Goal: Information Seeking & Learning: Learn about a topic

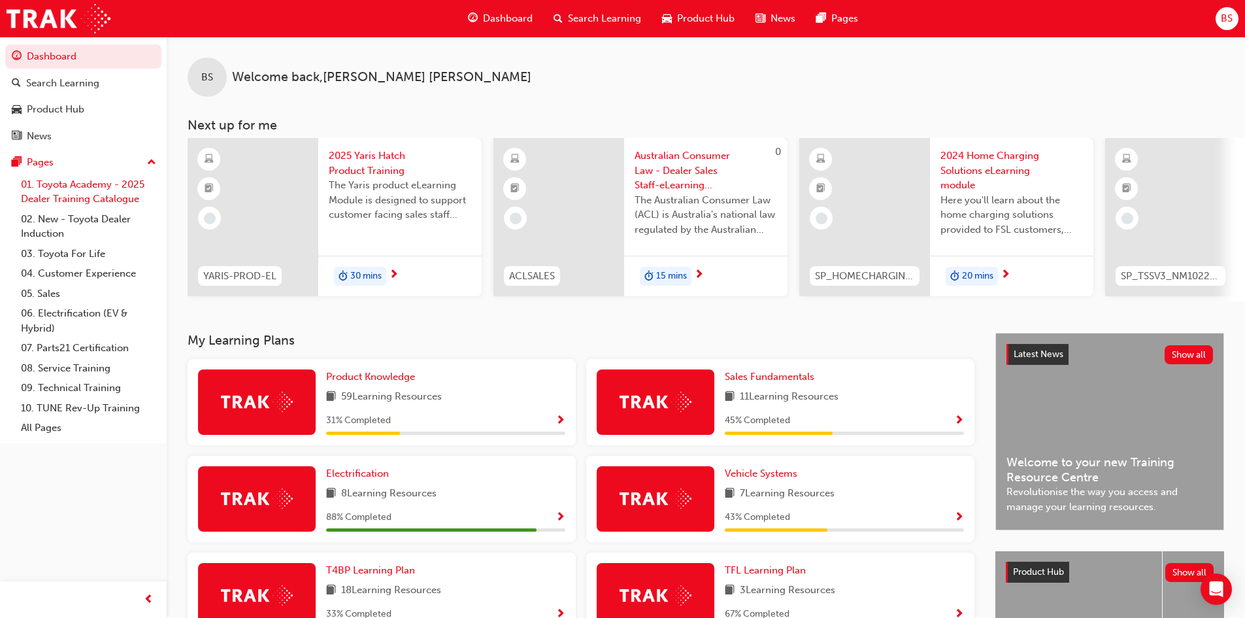
click at [77, 190] on link "01. Toyota Academy - 2025 Dealer Training Catalogue" at bounding box center [89, 192] width 146 height 35
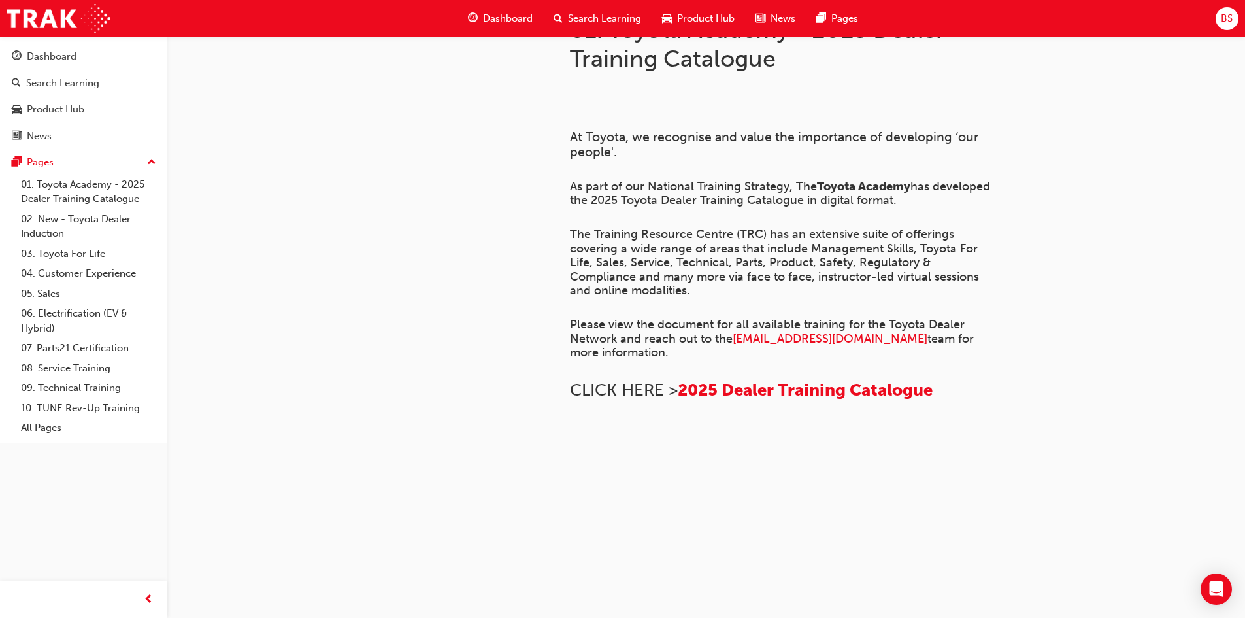
scroll to position [480, 0]
click at [801, 380] on span "2025 Dealer Training Catalogue" at bounding box center [805, 390] width 255 height 20
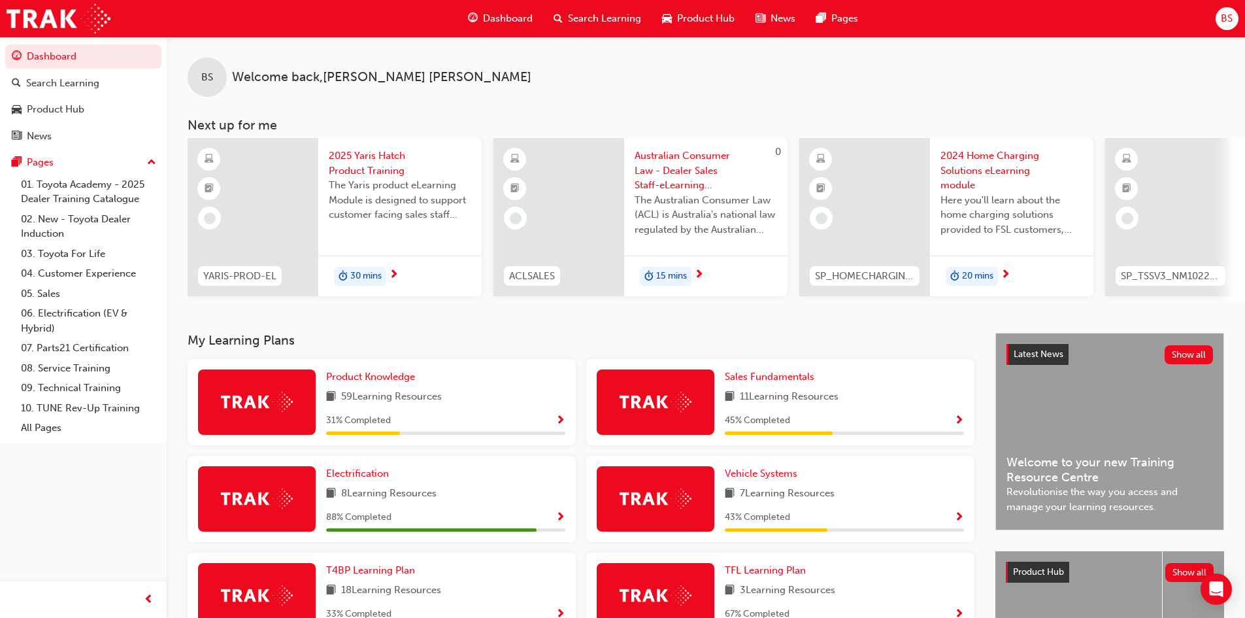
click at [355, 167] on span "2025 Yaris Hatch Product Training" at bounding box center [400, 162] width 143 height 29
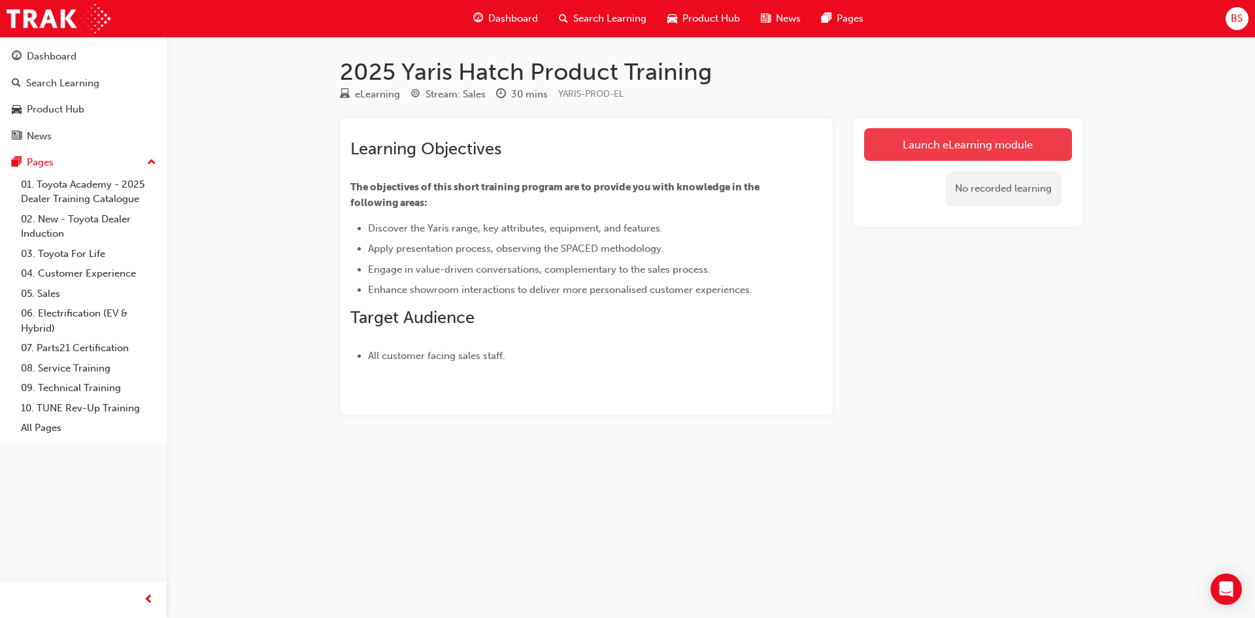
click at [1011, 146] on link "Launch eLearning module" at bounding box center [968, 144] width 208 height 33
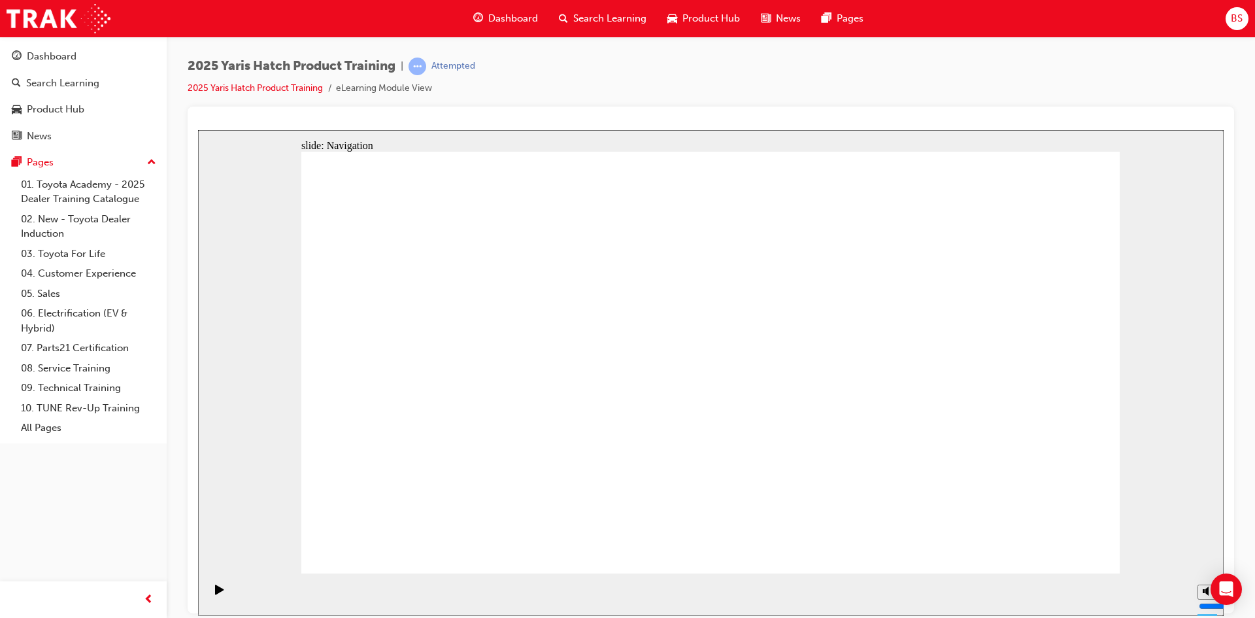
click at [217, 593] on icon "Pause (Ctrl+Alt+P)" at bounding box center [220, 588] width 6 height 9
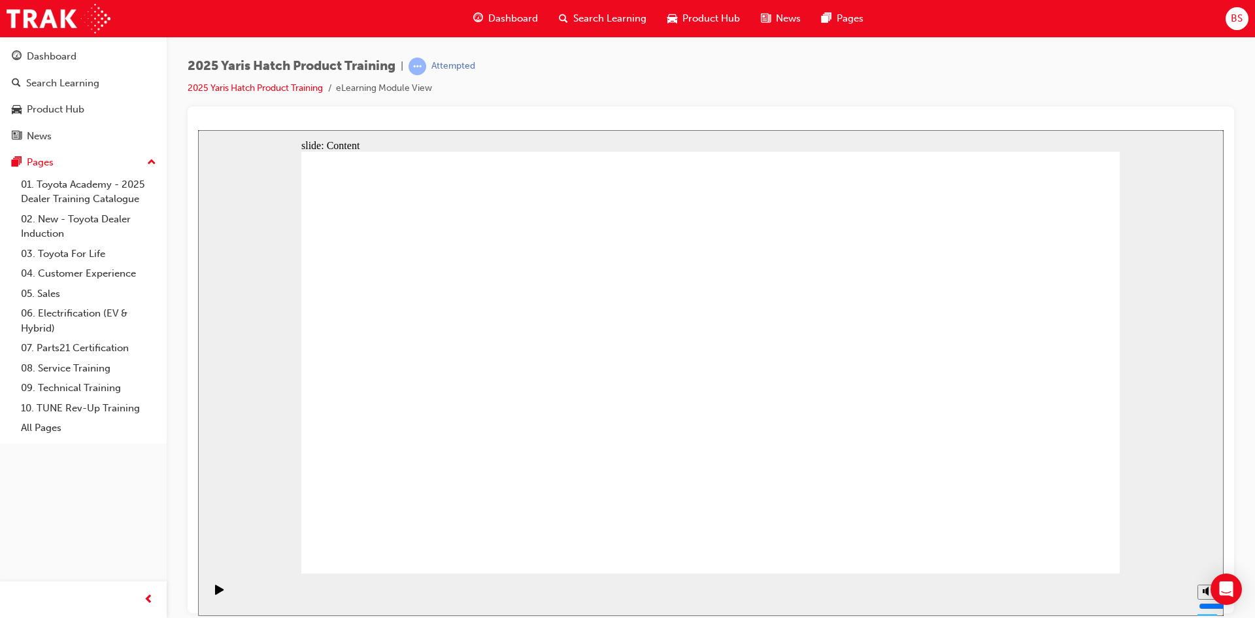
drag, startPoint x: 1091, startPoint y: 549, endPoint x: 1075, endPoint y: 547, distance: 16.5
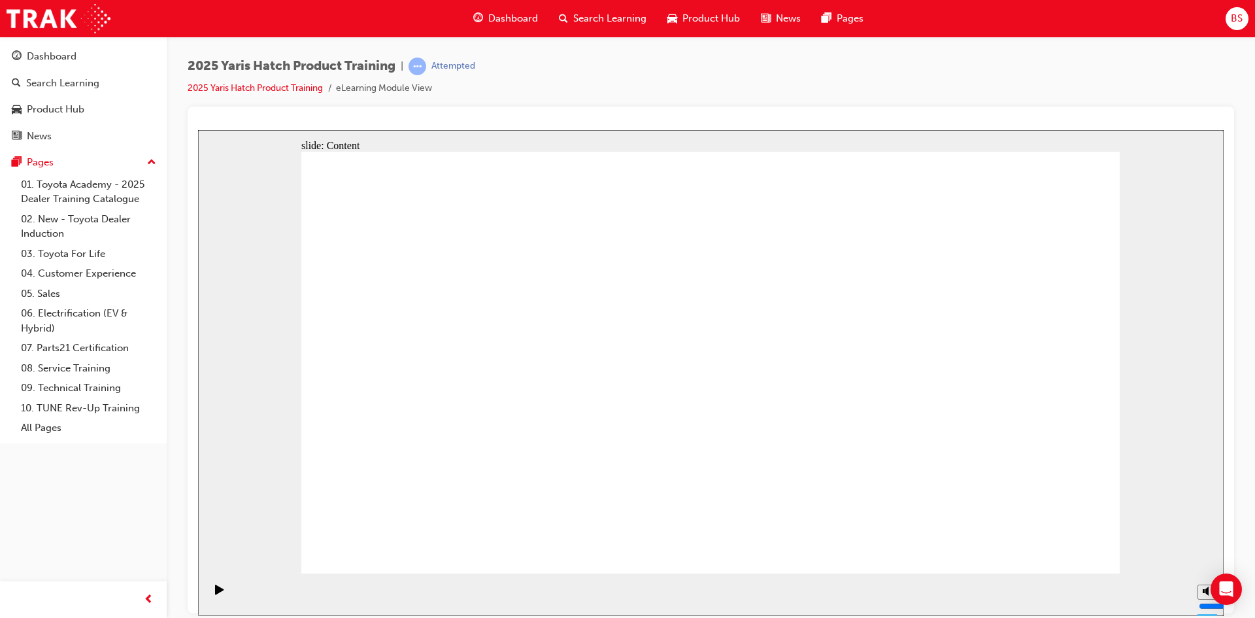
radio input "true"
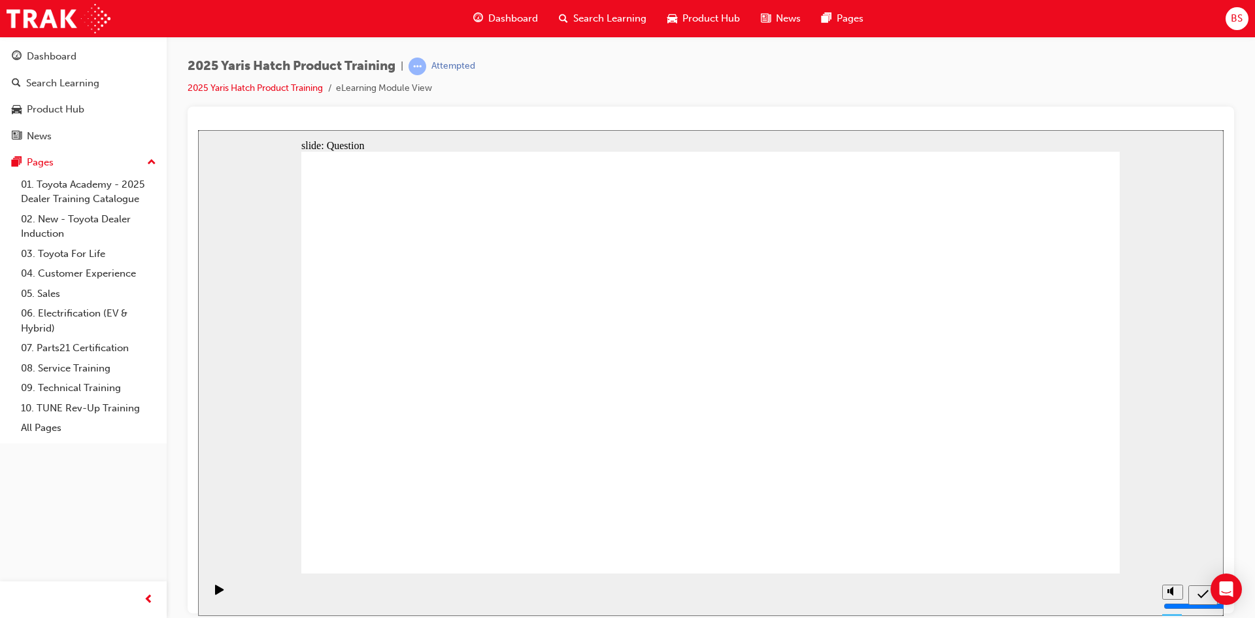
radio input "true"
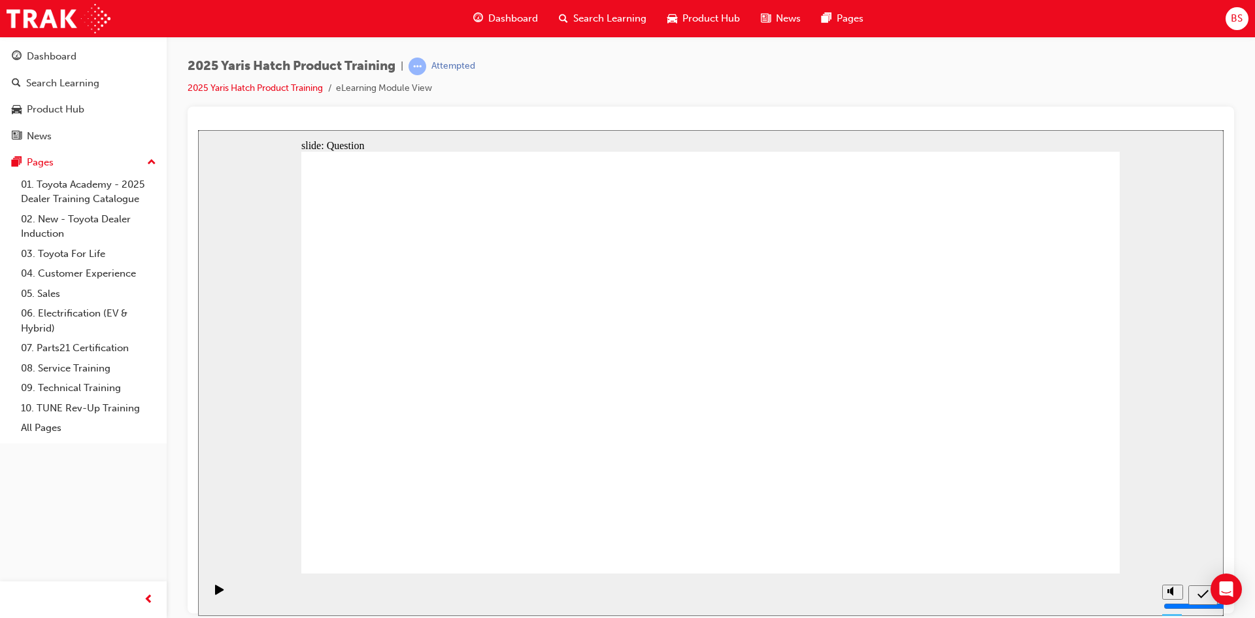
radio input "true"
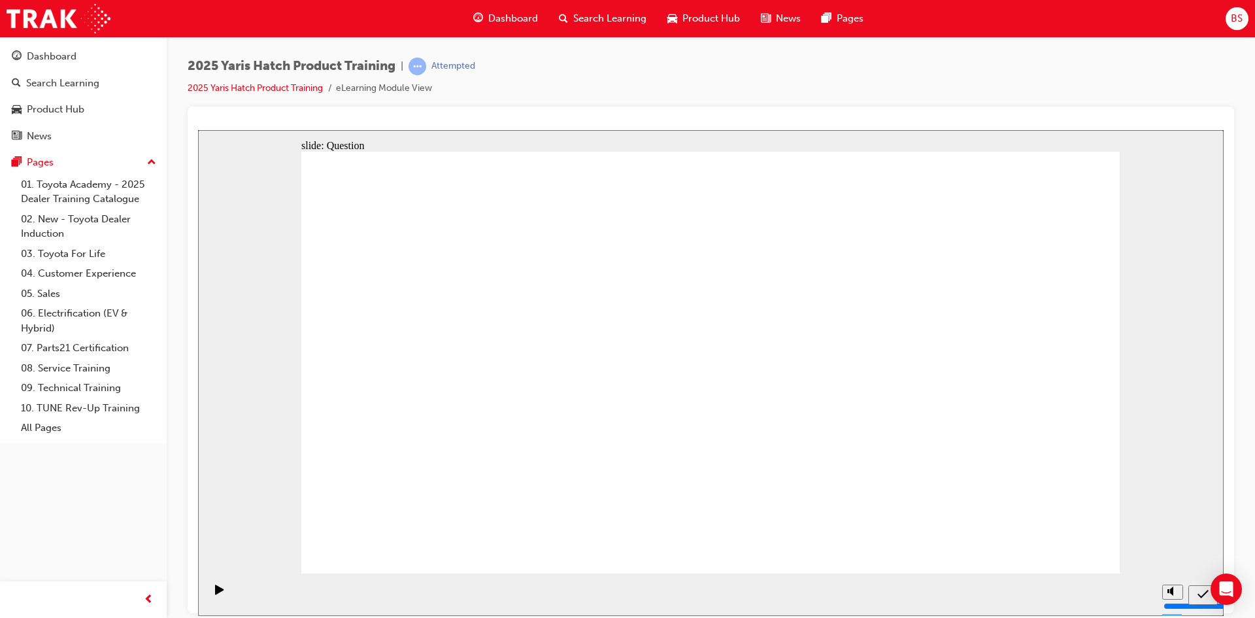
radio input "true"
drag, startPoint x: 986, startPoint y: 478, endPoint x: 419, endPoint y: 316, distance: 590.0
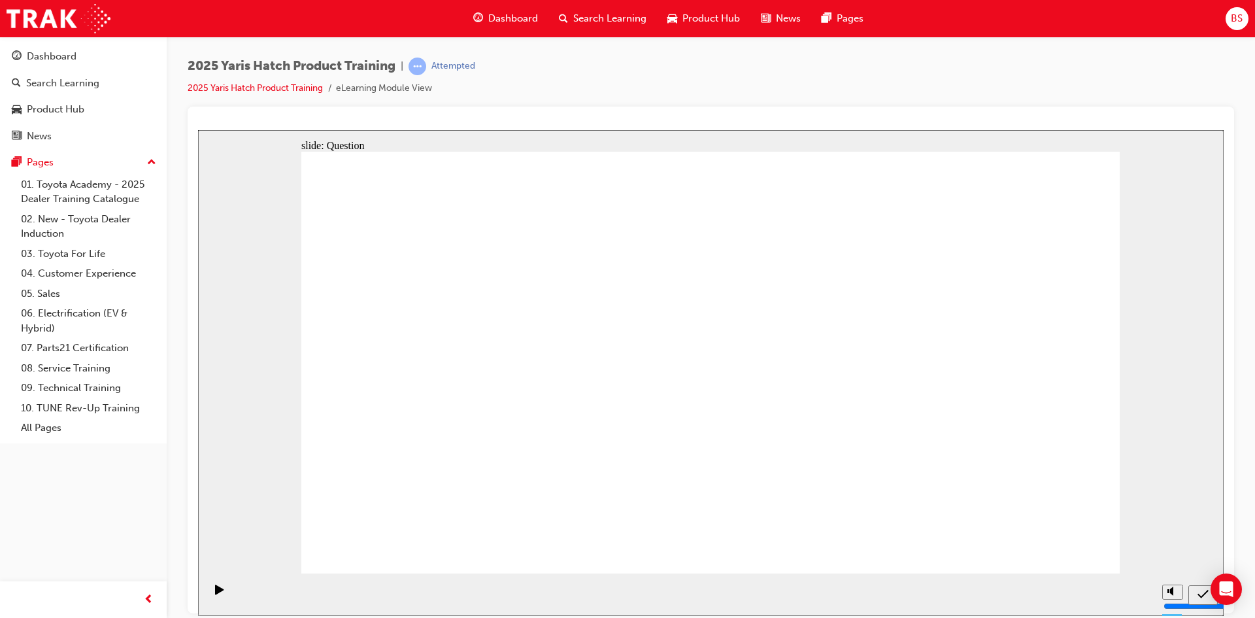
drag, startPoint x: 397, startPoint y: 337, endPoint x: 986, endPoint y: 475, distance: 605.4
drag, startPoint x: 845, startPoint y: 341, endPoint x: 558, endPoint y: 466, distance: 313.2
drag, startPoint x: 551, startPoint y: 358, endPoint x: 401, endPoint y: 497, distance: 204.9
drag, startPoint x: 708, startPoint y: 335, endPoint x: 860, endPoint y: 465, distance: 199.8
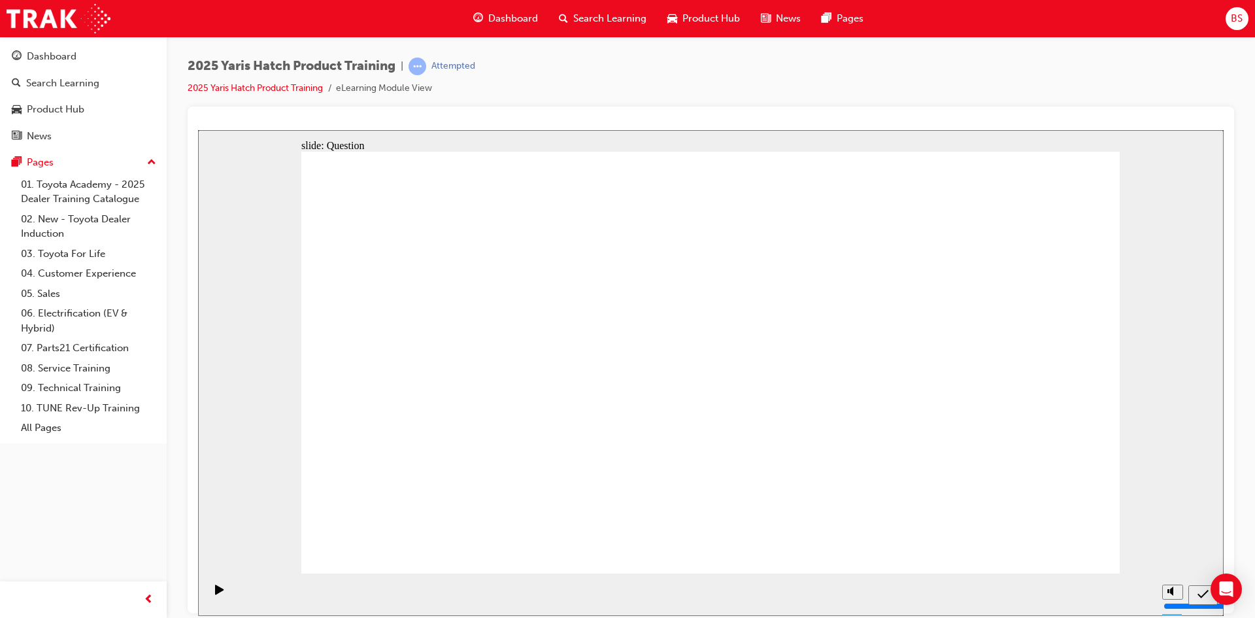
drag, startPoint x: 1009, startPoint y: 339, endPoint x: 723, endPoint y: 467, distance: 312.8
drag, startPoint x: 669, startPoint y: 458, endPoint x: 688, endPoint y: 453, distance: 20.1
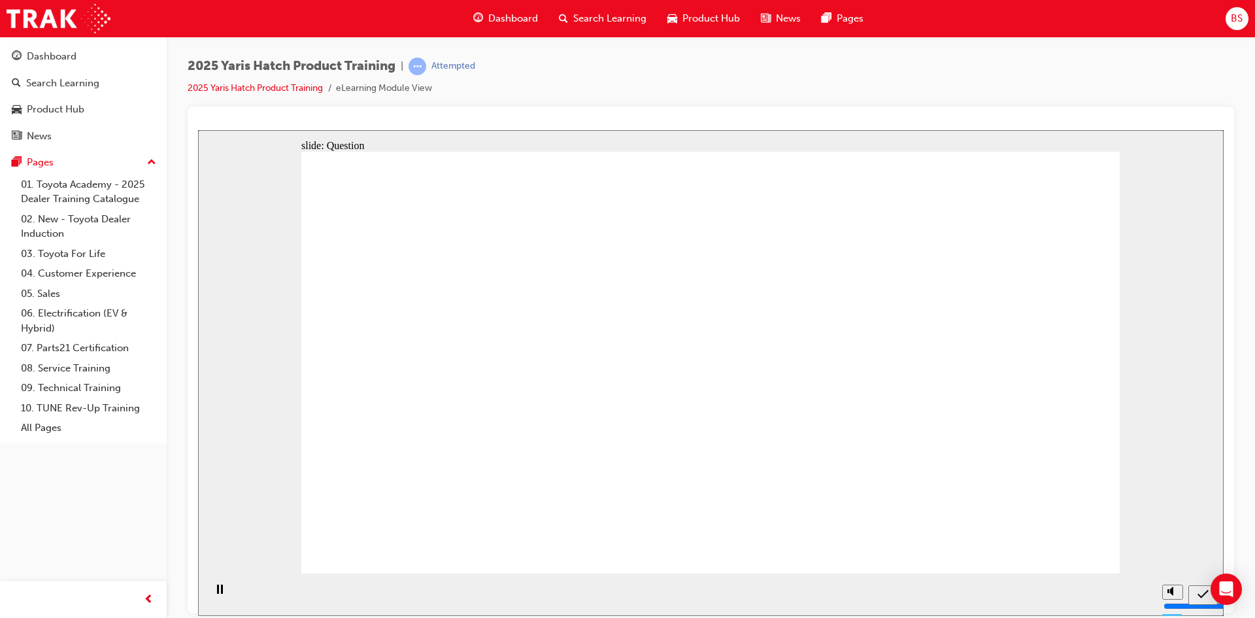
radio input "true"
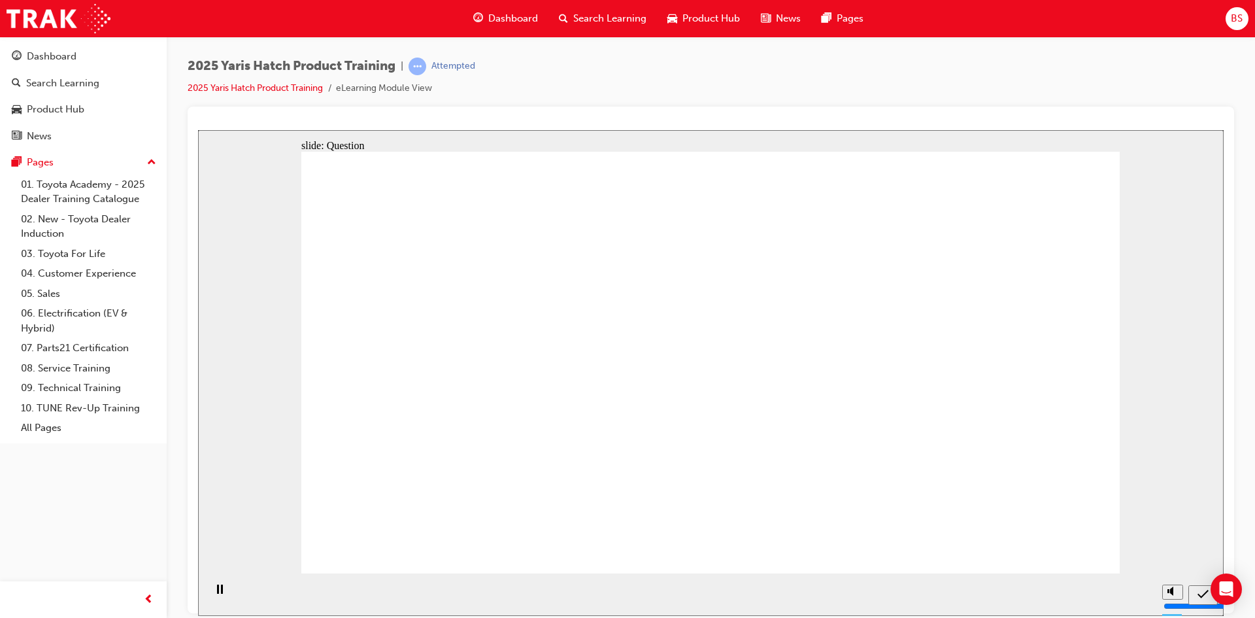
radio input "true"
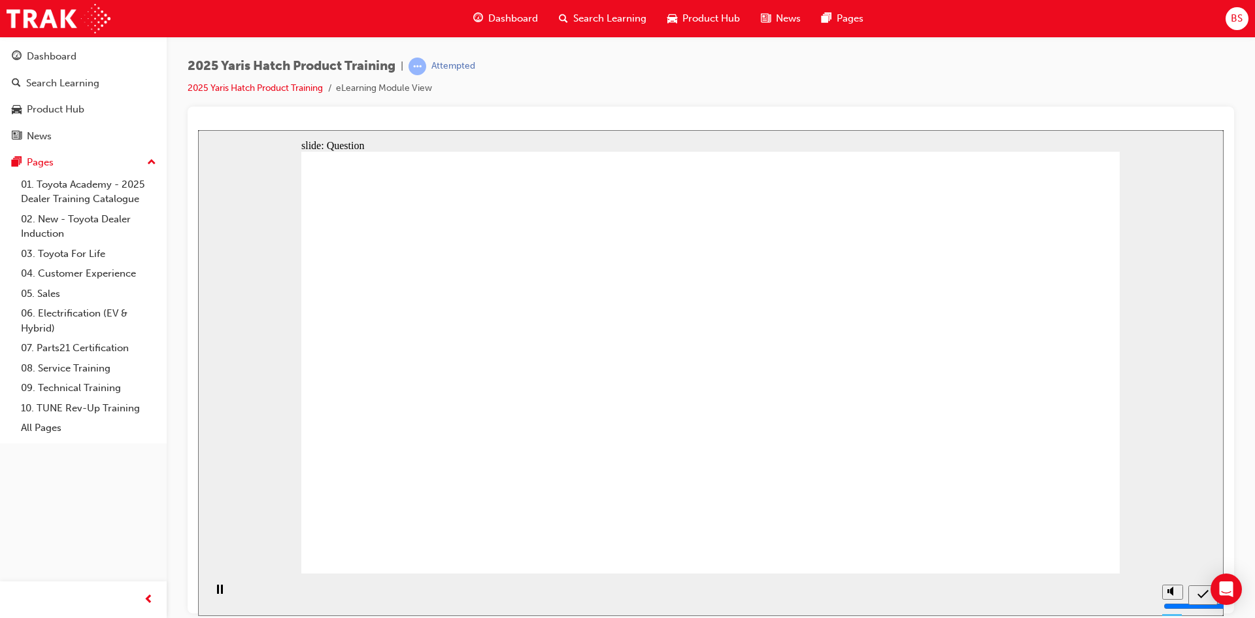
radio input "true"
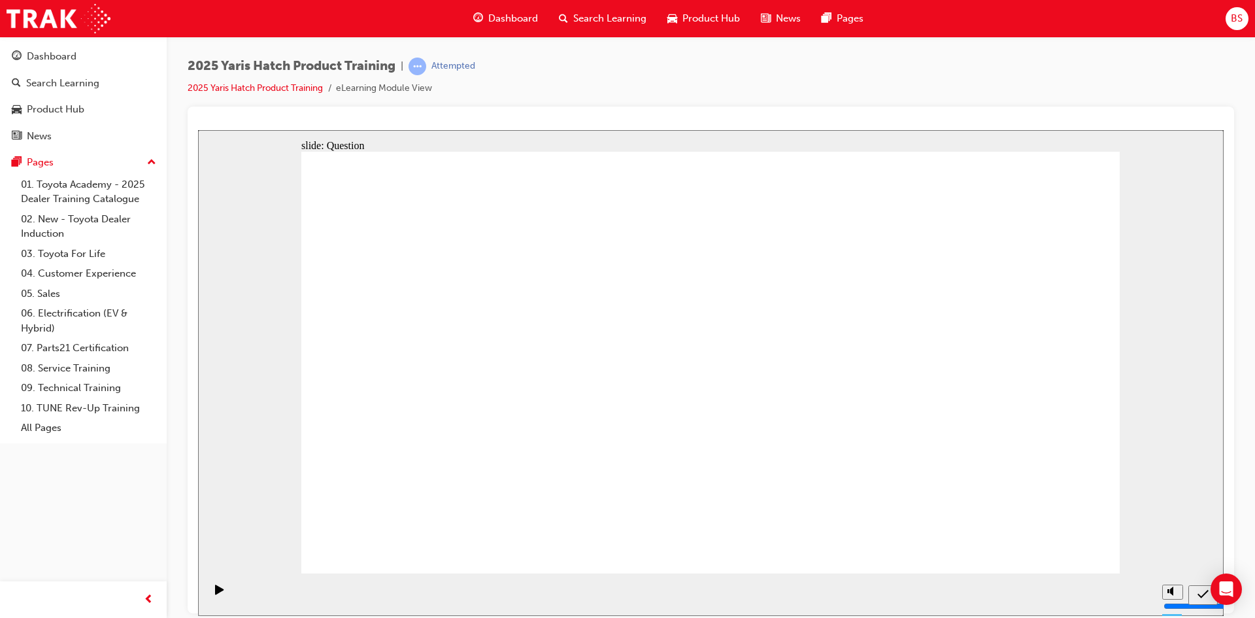
drag, startPoint x: 854, startPoint y: 342, endPoint x: 556, endPoint y: 466, distance: 322.9
drag, startPoint x: 745, startPoint y: 358, endPoint x: 871, endPoint y: 476, distance: 173.0
drag, startPoint x: 996, startPoint y: 355, endPoint x: 707, endPoint y: 477, distance: 313.7
drag, startPoint x: 434, startPoint y: 348, endPoint x: 1035, endPoint y: 480, distance: 615.2
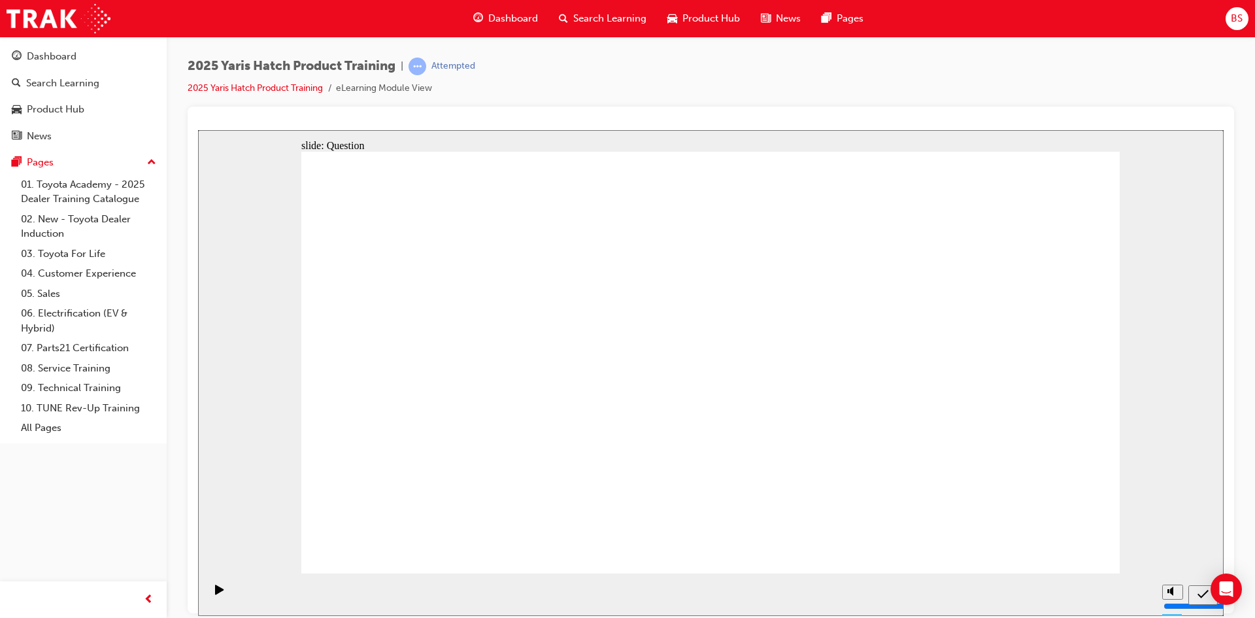
drag, startPoint x: 564, startPoint y: 340, endPoint x: 420, endPoint y: 477, distance: 198.8
drag, startPoint x: 1013, startPoint y: 545, endPoint x: 1041, endPoint y: 537, distance: 29.2
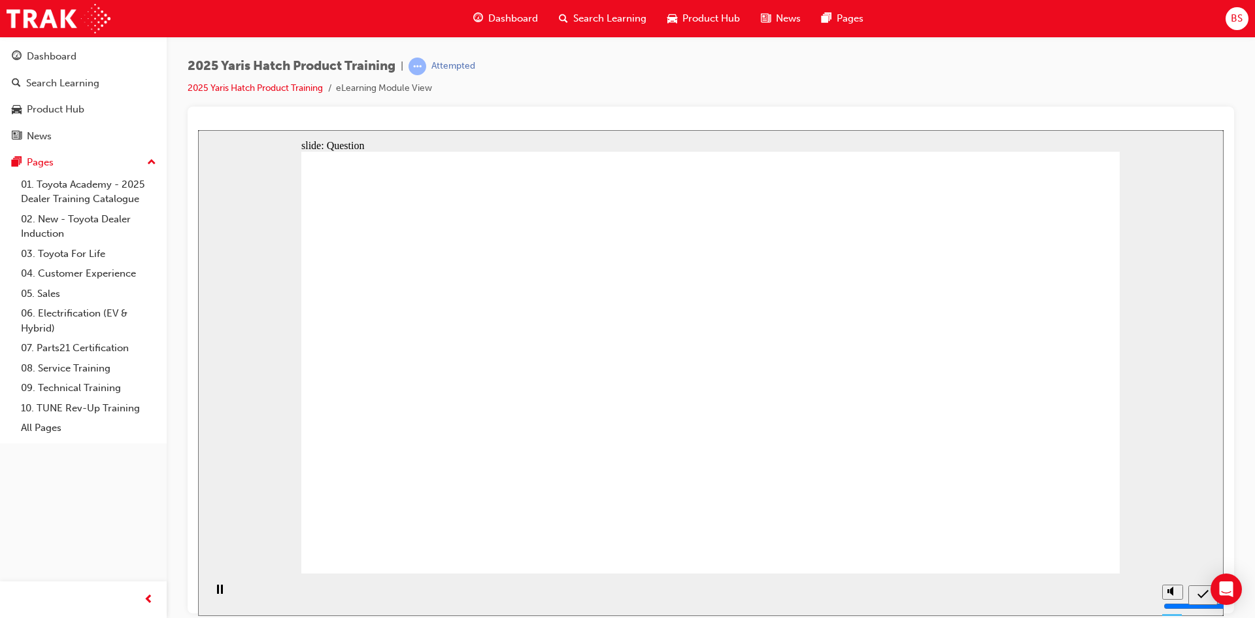
radio input "true"
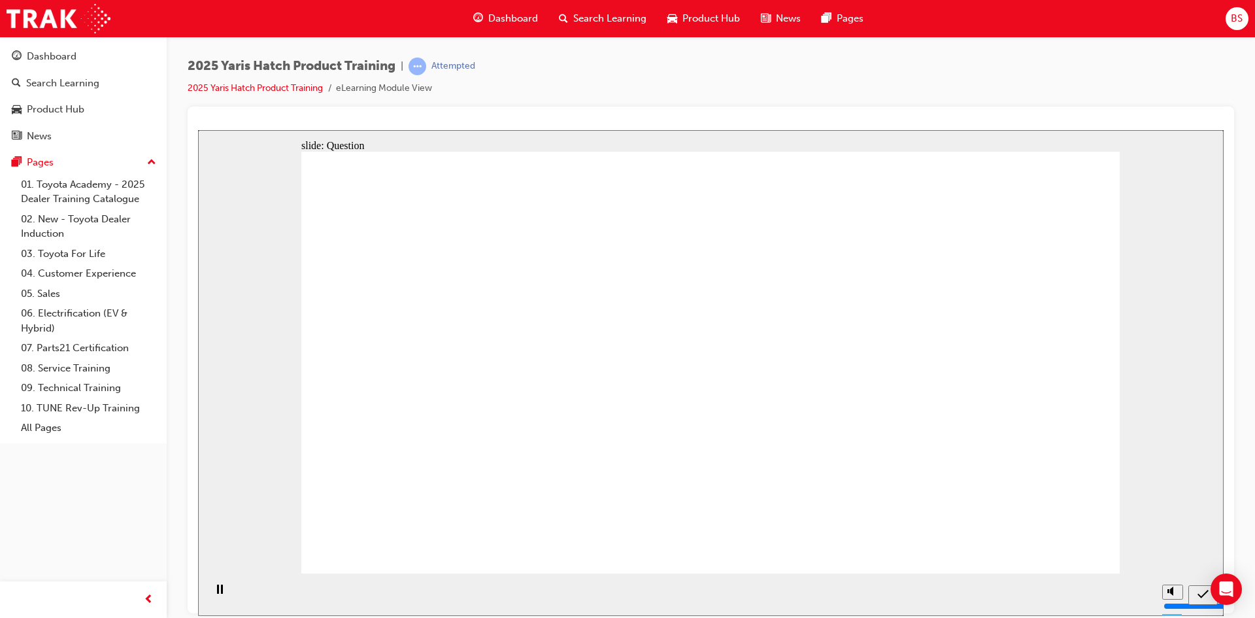
radio input "true"
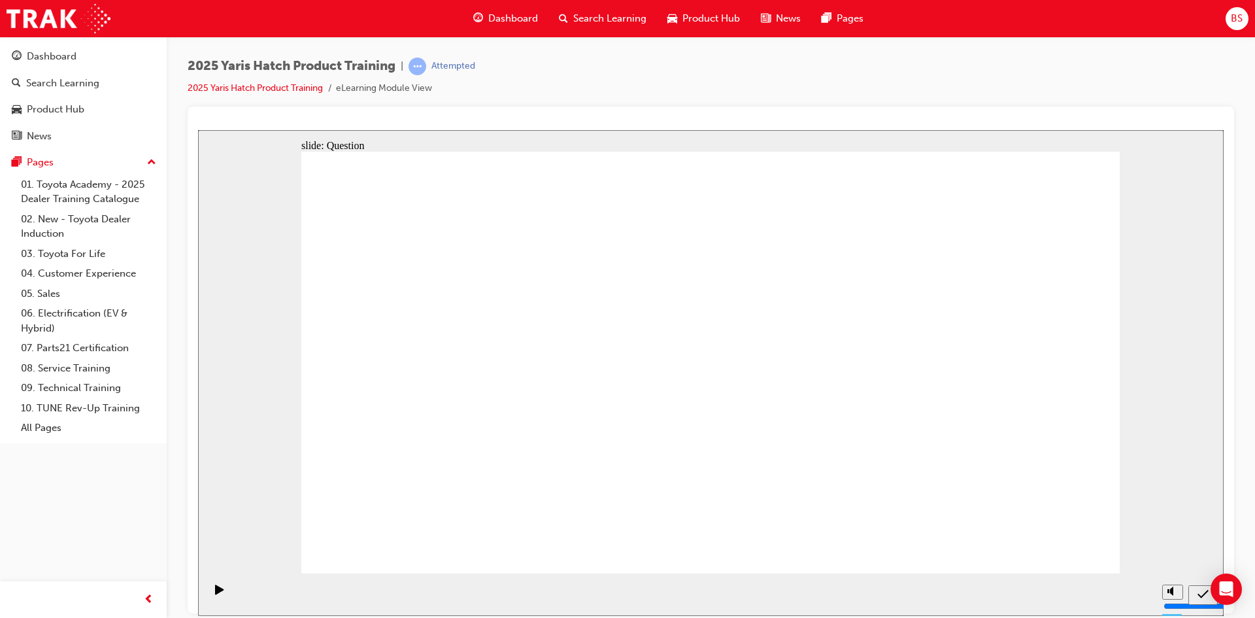
radio input "true"
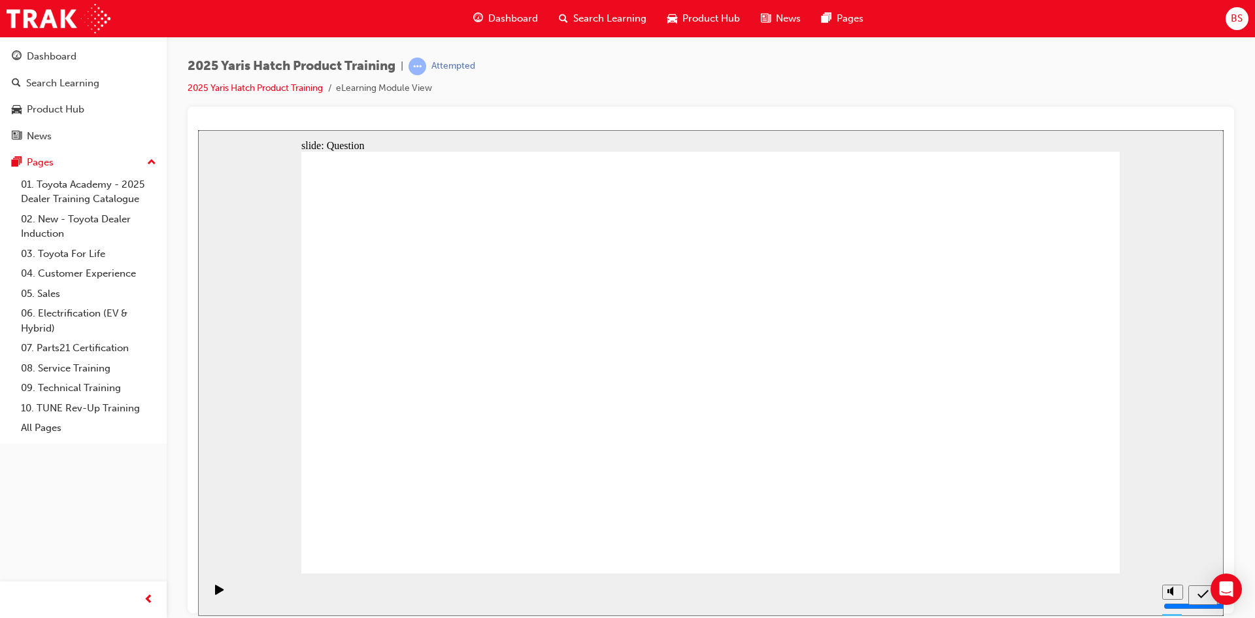
drag, startPoint x: 425, startPoint y: 322, endPoint x: 1017, endPoint y: 452, distance: 606.2
drag, startPoint x: 709, startPoint y: 337, endPoint x: 852, endPoint y: 462, distance: 190.0
drag, startPoint x: 835, startPoint y: 360, endPoint x: 545, endPoint y: 480, distance: 314.4
drag, startPoint x: 569, startPoint y: 345, endPoint x: 425, endPoint y: 475, distance: 193.5
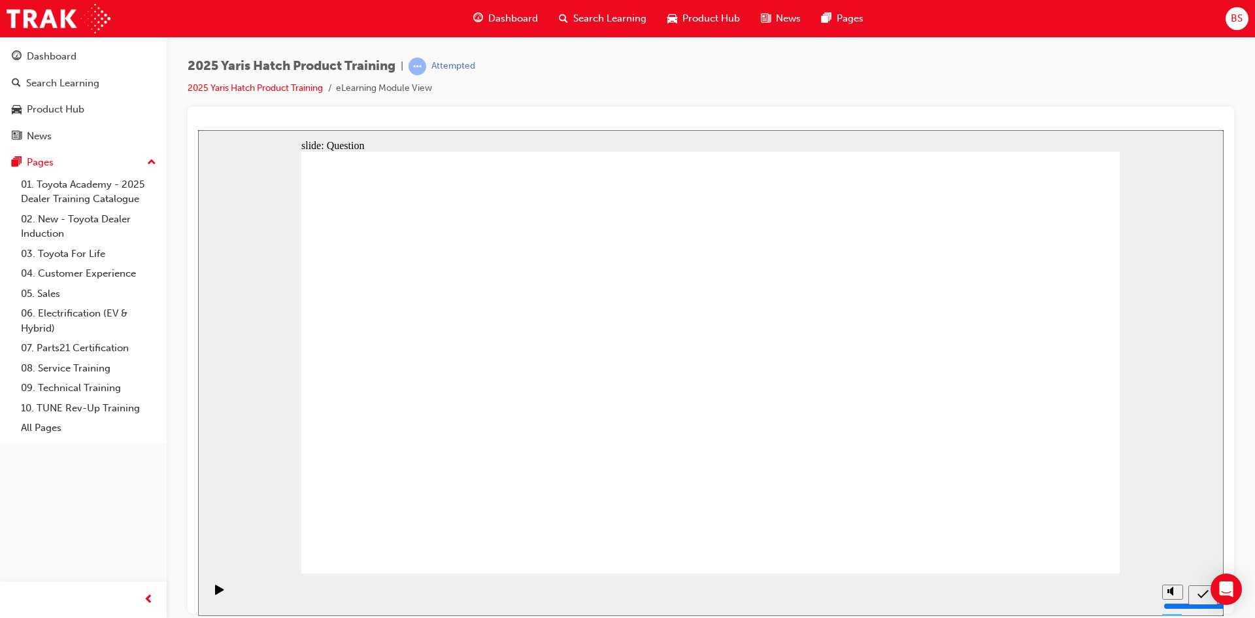
drag, startPoint x: 996, startPoint y: 336, endPoint x: 714, endPoint y: 455, distance: 306.4
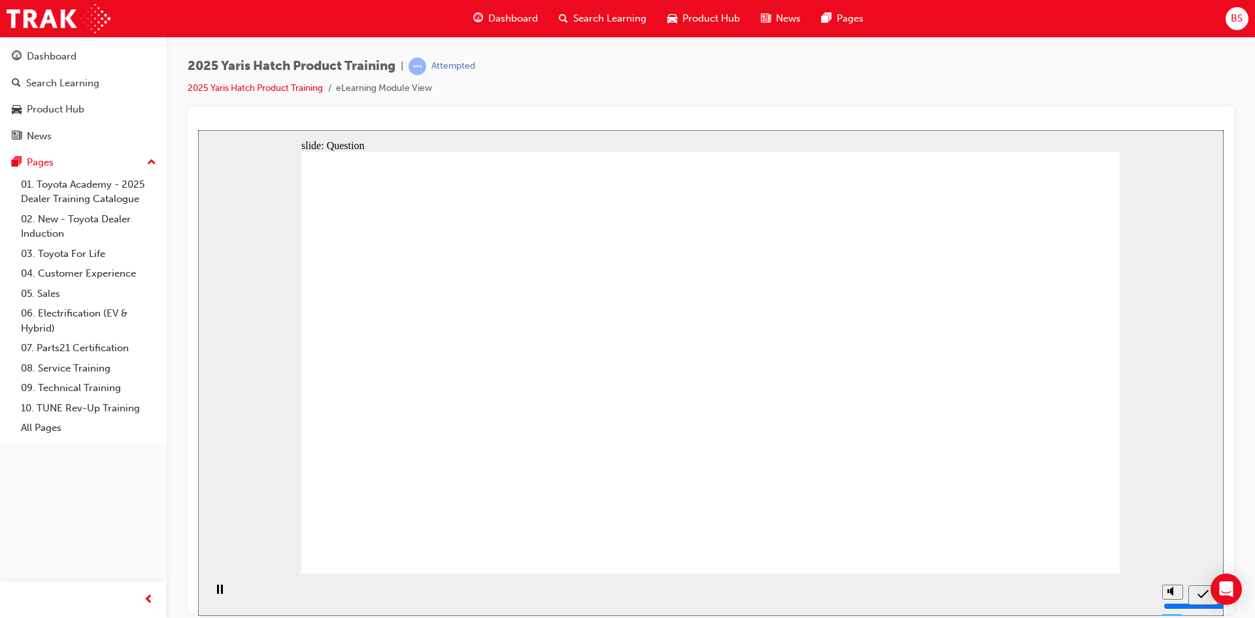
radio input "true"
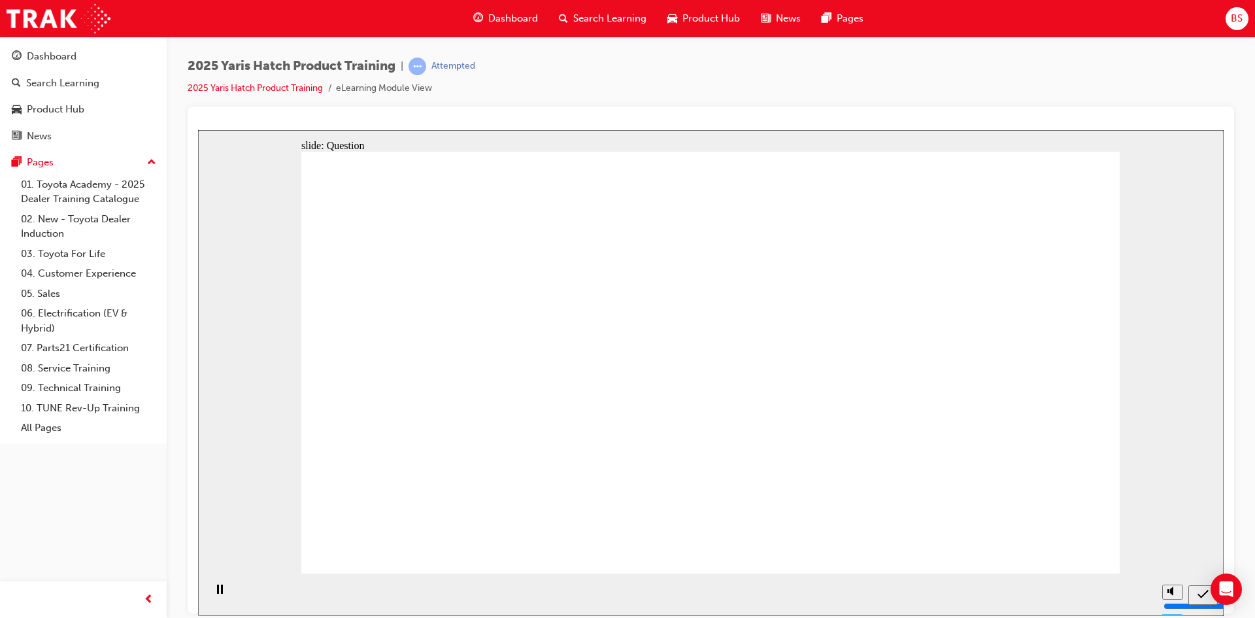
radio input "true"
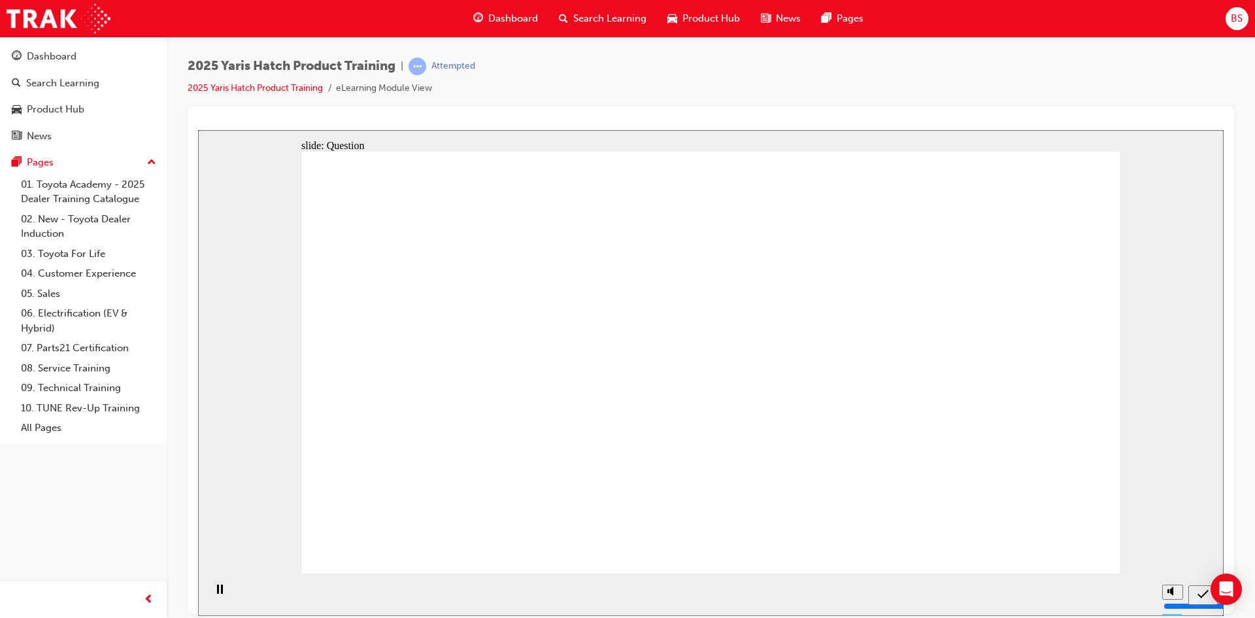
radio input "true"
drag, startPoint x: 849, startPoint y: 337, endPoint x: 559, endPoint y: 463, distance: 315.9
drag, startPoint x: 695, startPoint y: 356, endPoint x: 845, endPoint y: 484, distance: 197.0
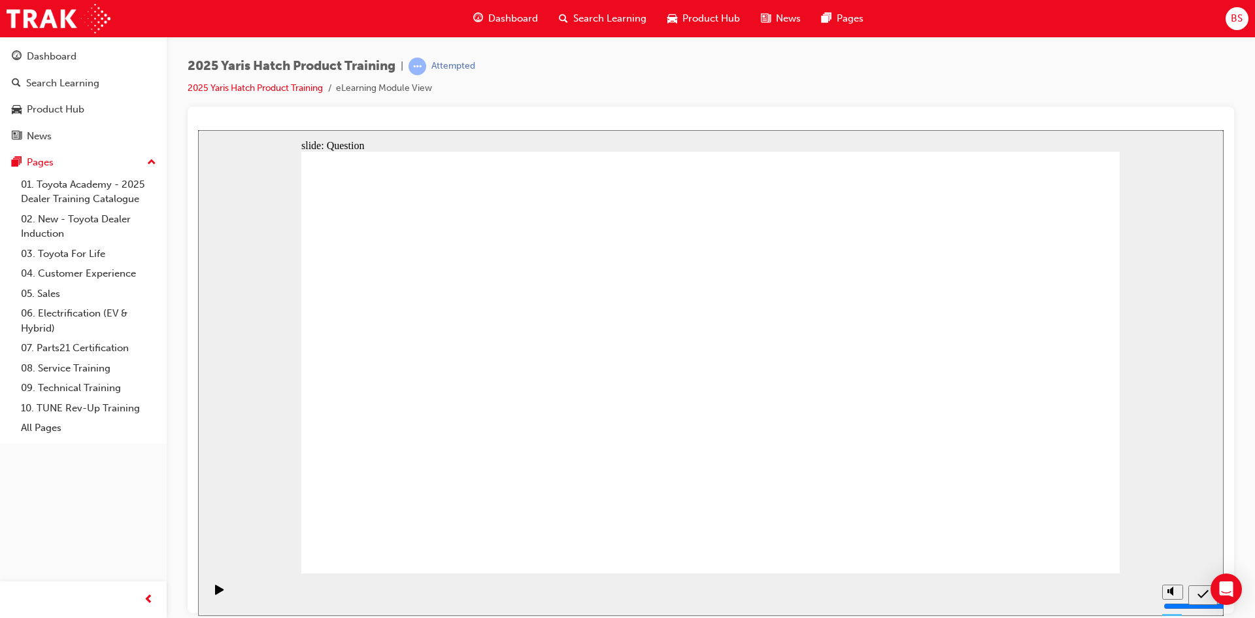
drag, startPoint x: 420, startPoint y: 348, endPoint x: 1005, endPoint y: 471, distance: 597.1
drag, startPoint x: 545, startPoint y: 326, endPoint x: 399, endPoint y: 454, distance: 193.7
drag, startPoint x: 1002, startPoint y: 339, endPoint x: 697, endPoint y: 479, distance: 335.8
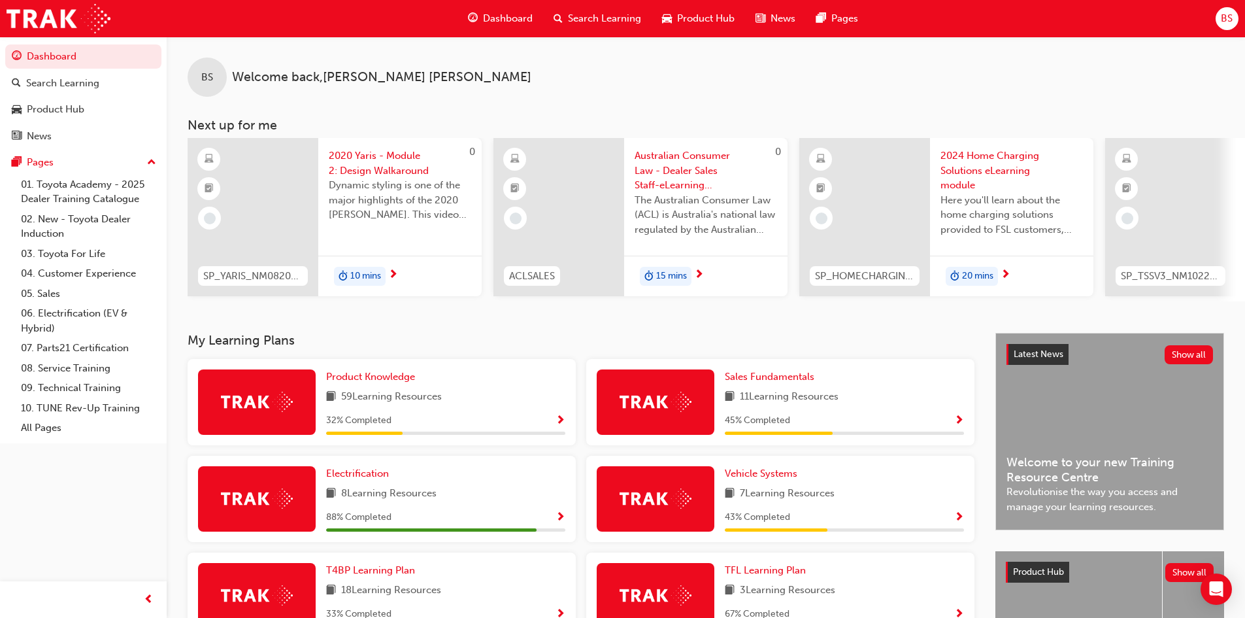
click at [384, 161] on span "2020 Yaris - Module 2: Design Walkaround" at bounding box center [400, 162] width 143 height 29
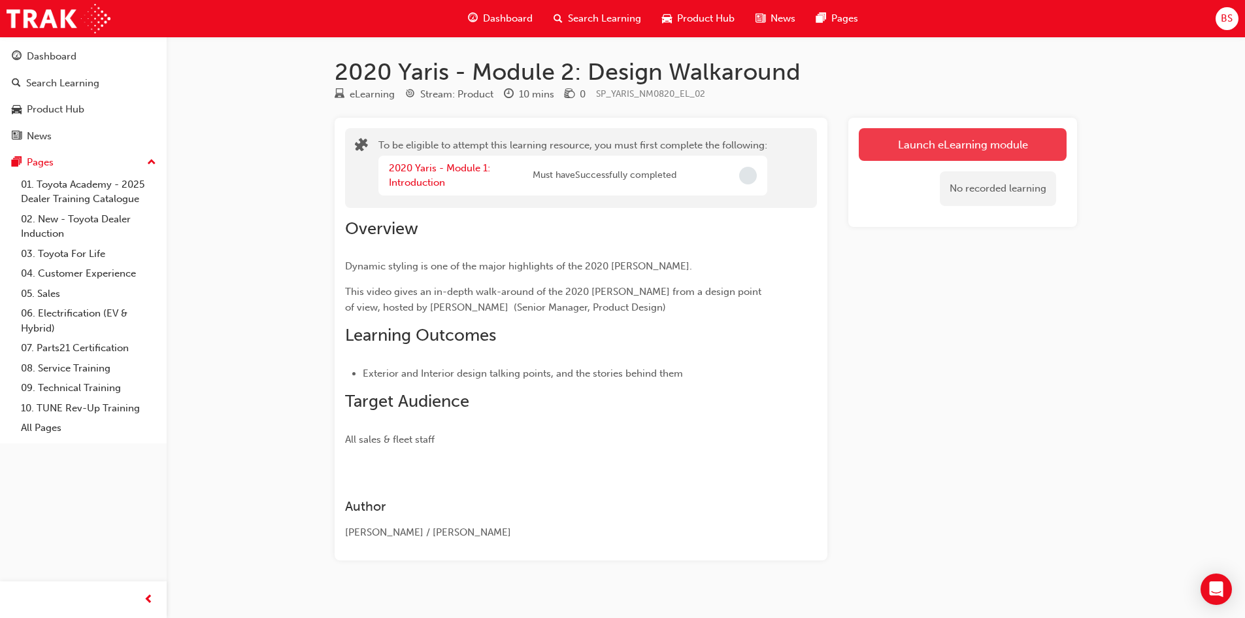
click at [905, 146] on button "Launch eLearning module" at bounding box center [963, 144] width 208 height 33
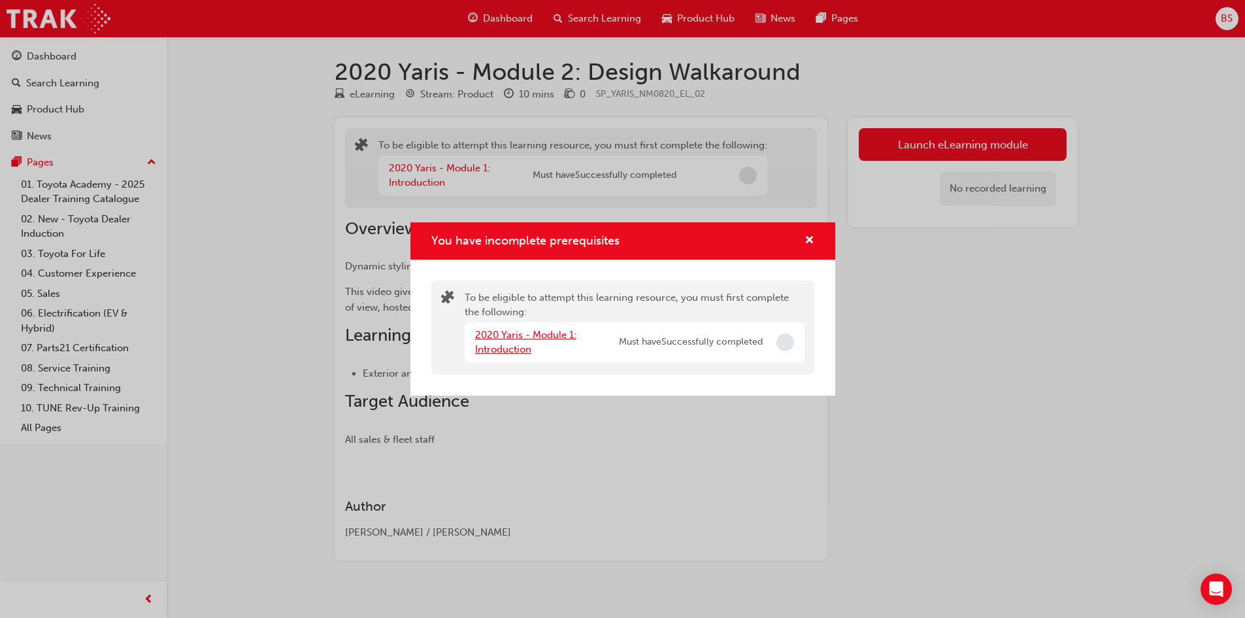
click at [520, 340] on link "2020 Yaris - Module 1: Introduction" at bounding box center [525, 342] width 101 height 27
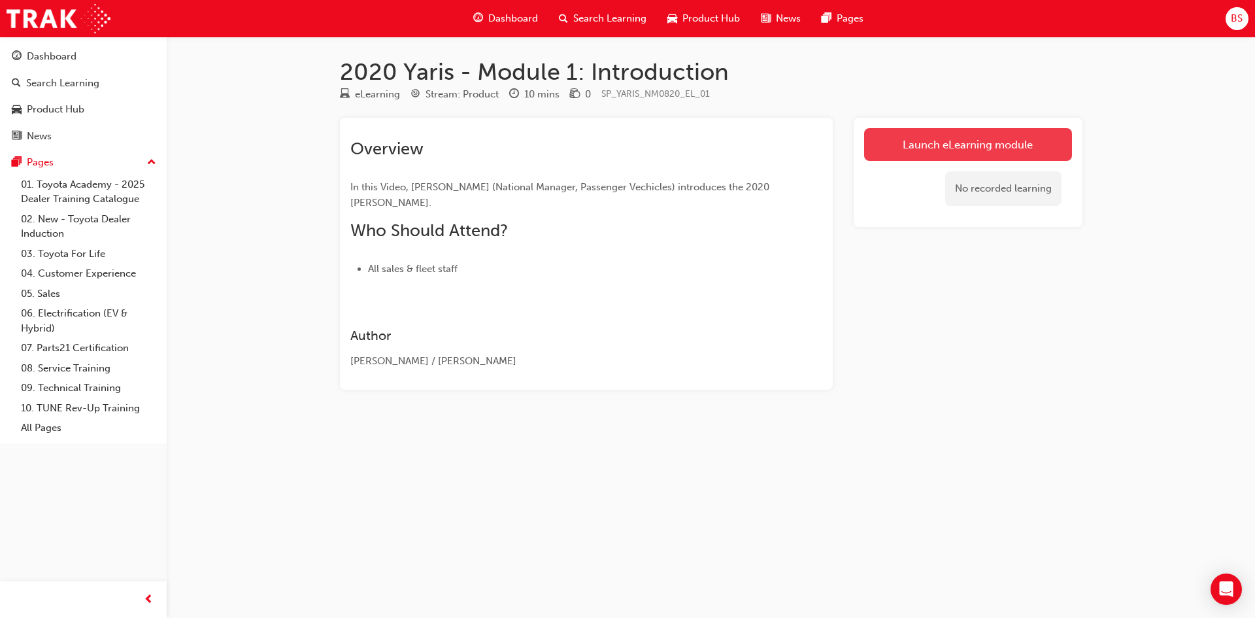
click at [955, 141] on link "Launch eLearning module" at bounding box center [968, 144] width 208 height 33
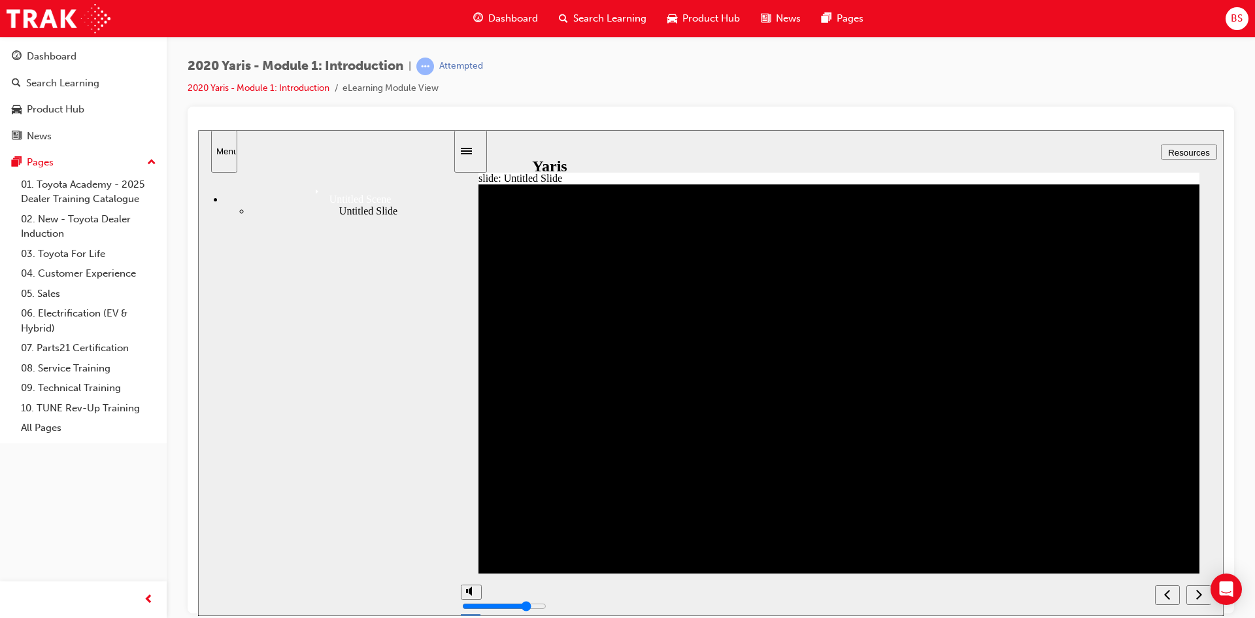
click at [1202, 596] on icon "next" at bounding box center [1199, 594] width 7 height 12
click at [1201, 594] on icon "next" at bounding box center [1199, 593] width 6 height 10
click at [54, 61] on div "Dashboard" at bounding box center [52, 56] width 50 height 15
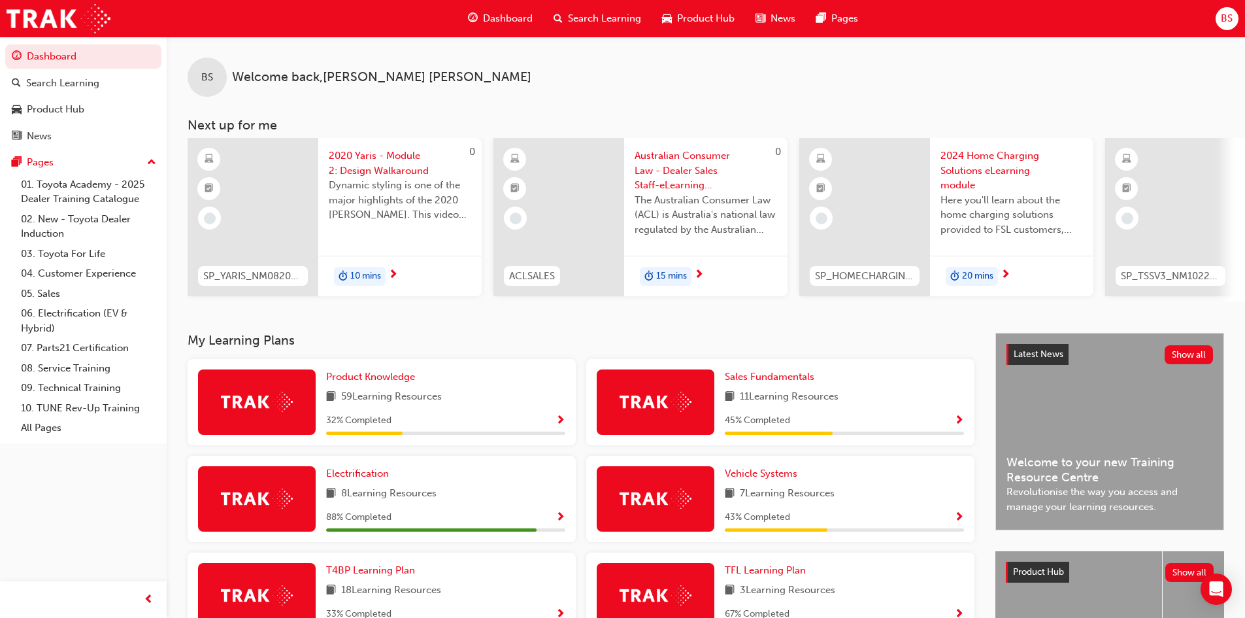
click at [369, 151] on span "2020 Yaris - Module 2: Design Walkaround" at bounding box center [400, 162] width 143 height 29
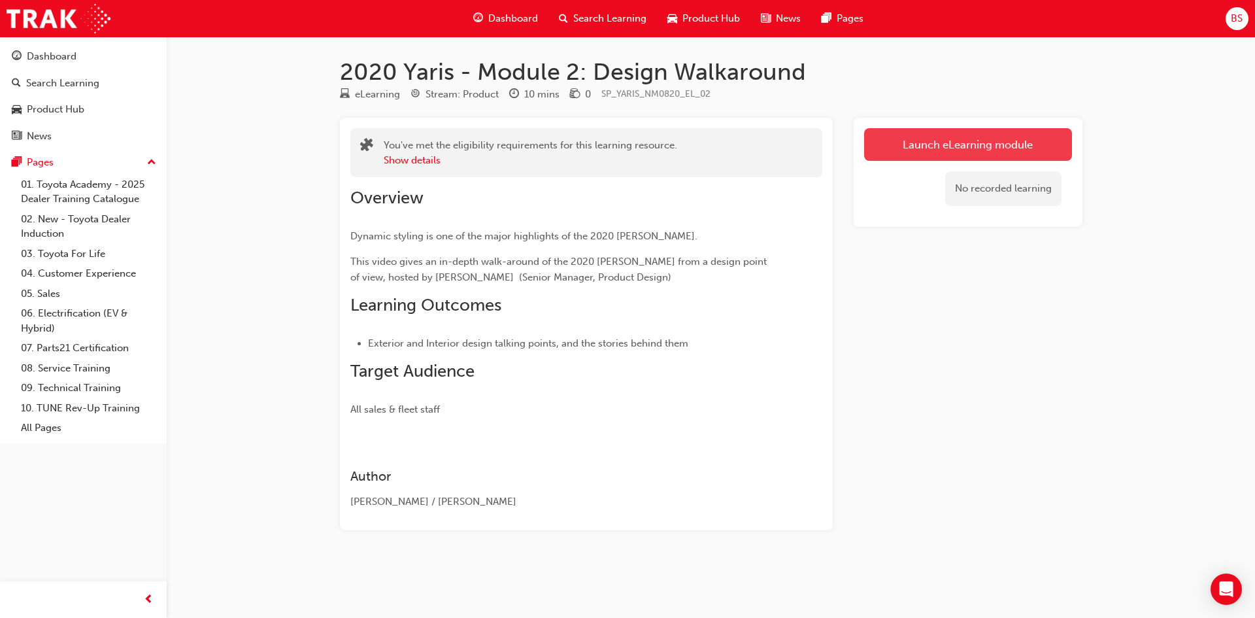
click at [941, 144] on link "Launch eLearning module" at bounding box center [968, 144] width 208 height 33
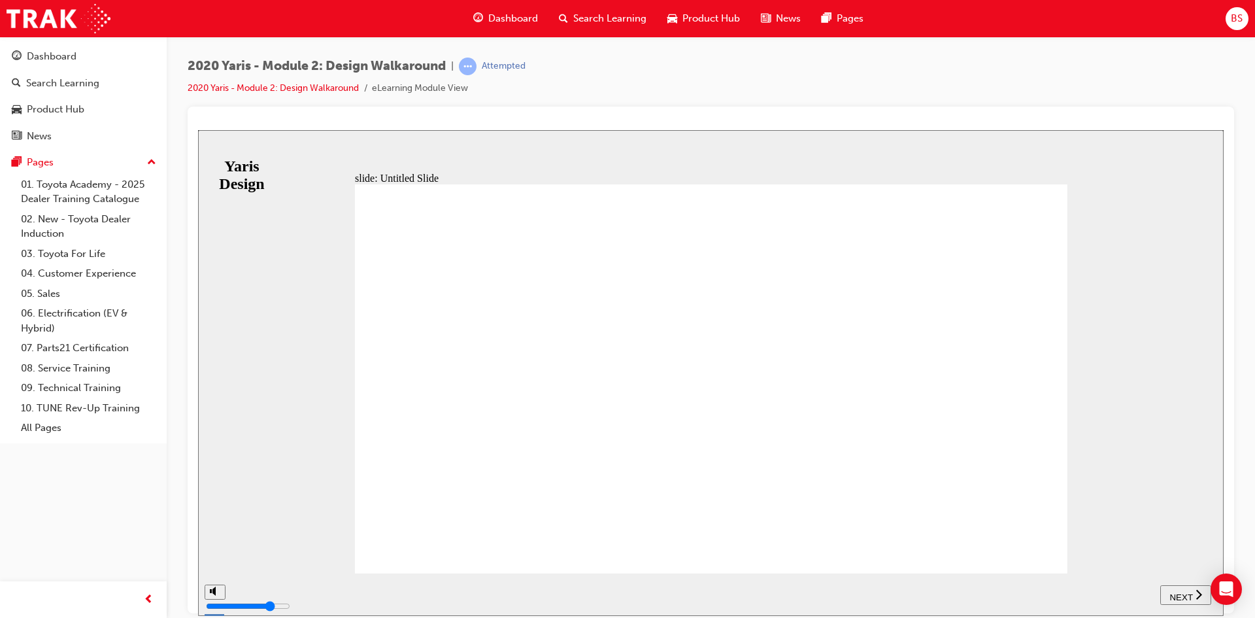
click at [1175, 596] on span "NEXT" at bounding box center [1180, 597] width 23 height 10
click at [1194, 594] on span "NEXT" at bounding box center [1187, 597] width 23 height 10
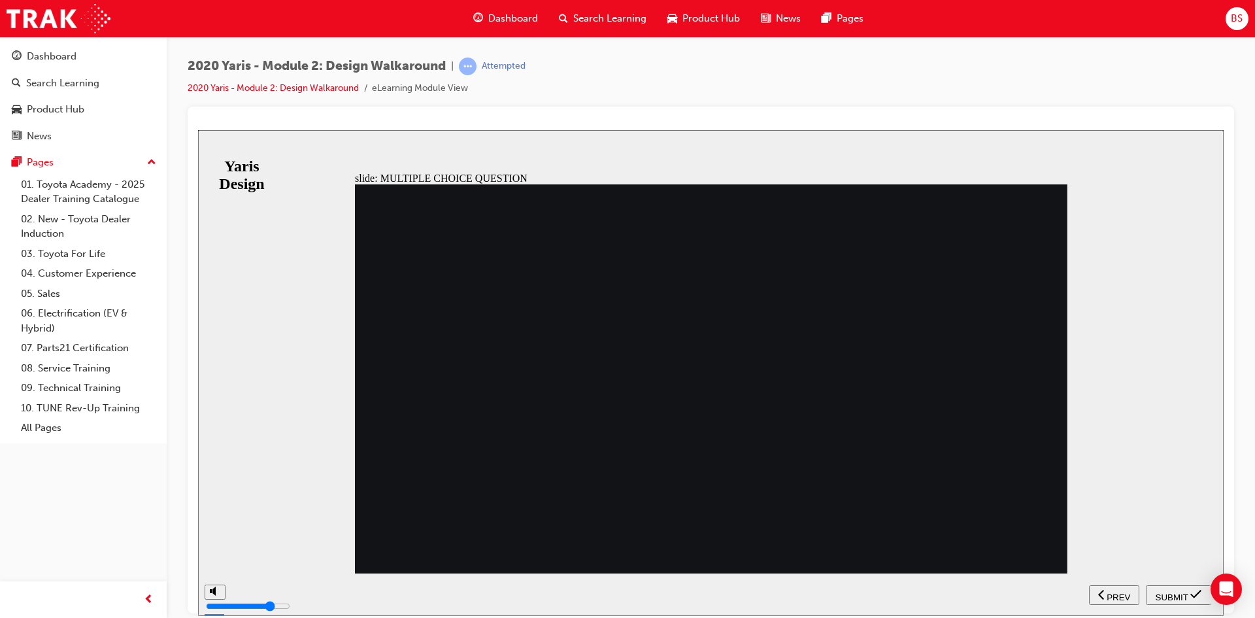
radio input "true"
click at [1169, 594] on span "SUBMIT" at bounding box center [1172, 597] width 33 height 10
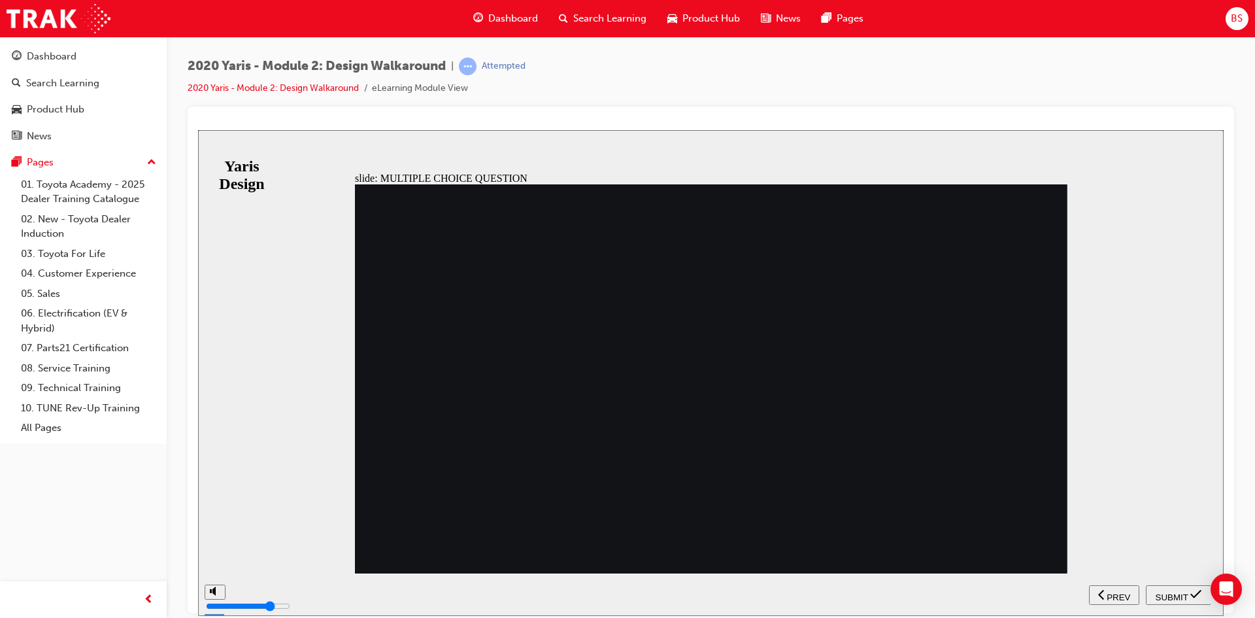
radio input "true"
click at [1164, 596] on span "SUBMIT" at bounding box center [1172, 597] width 33 height 10
radio input "true"
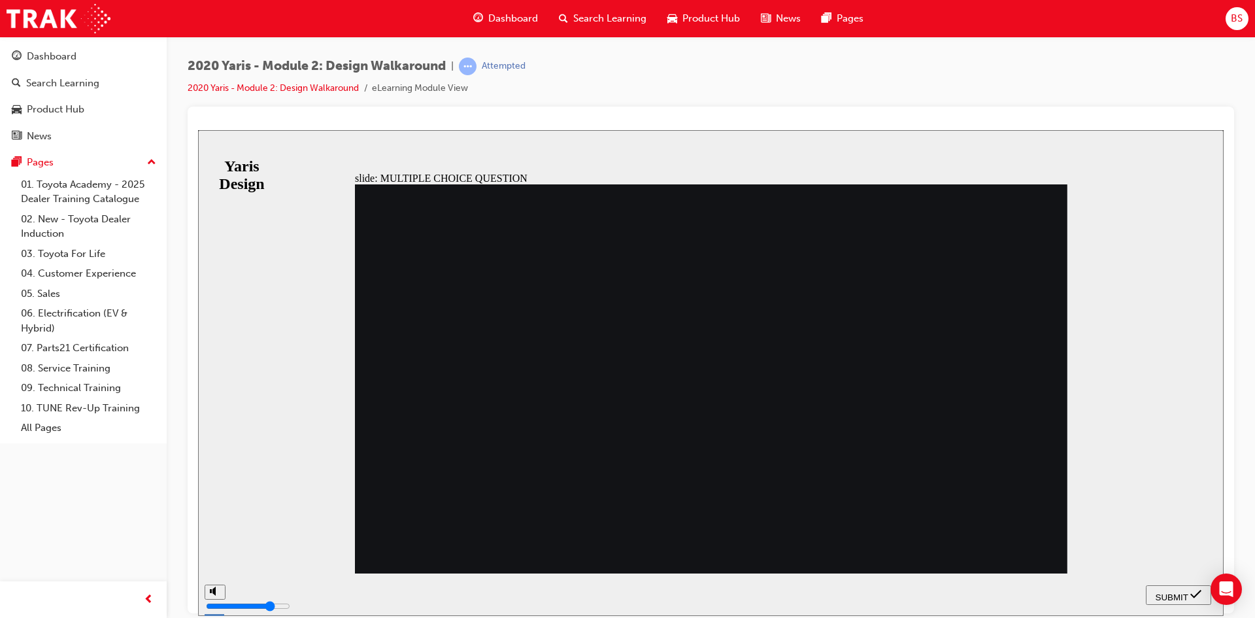
click at [1172, 596] on span "SUBMIT" at bounding box center [1172, 597] width 33 height 10
click at [1168, 594] on span "SUBMIT" at bounding box center [1172, 597] width 33 height 10
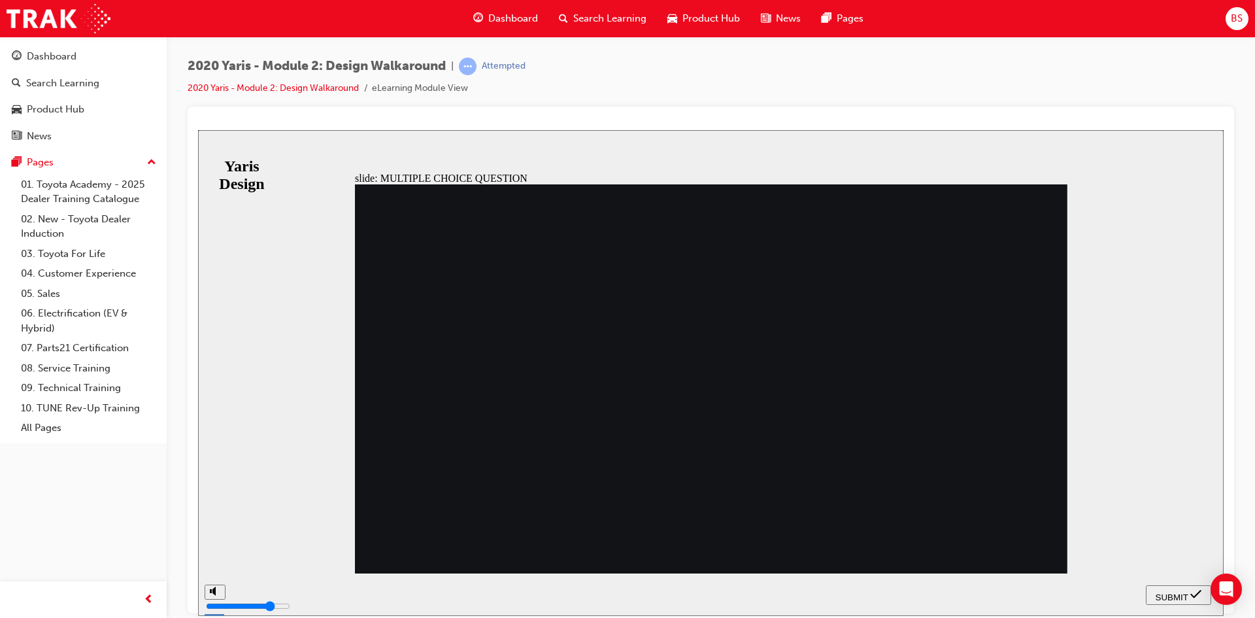
radio input "false"
radio input "true"
click at [1165, 593] on span "SUBMIT" at bounding box center [1172, 597] width 33 height 10
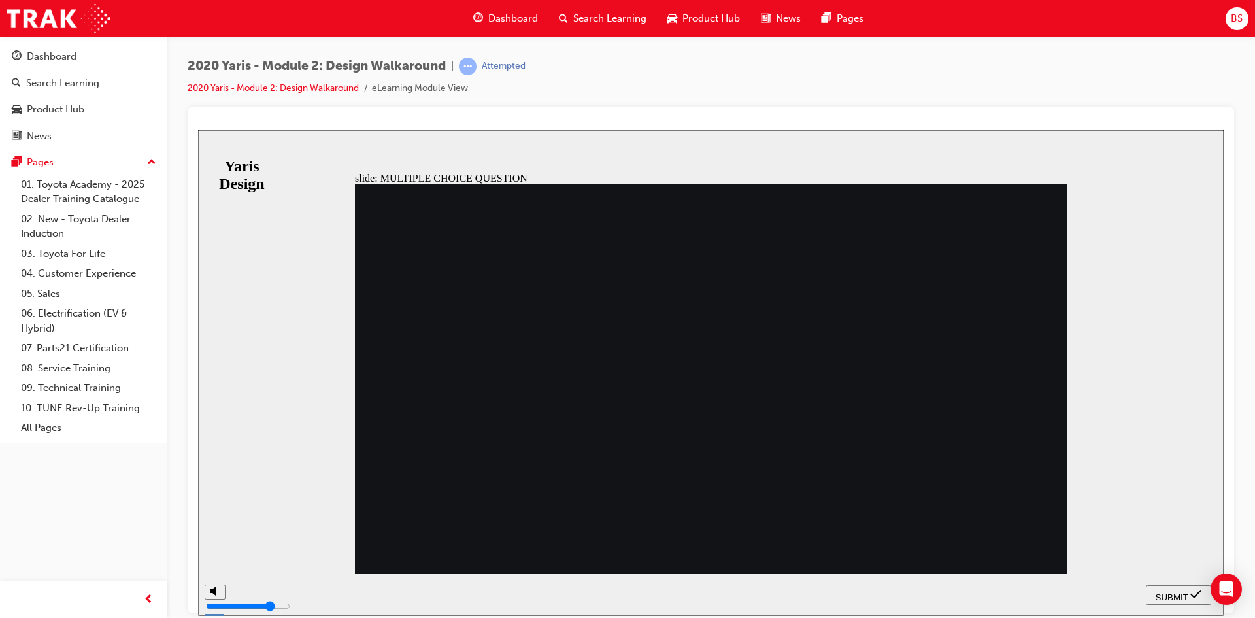
radio input "true"
click at [1166, 592] on span "SUBMIT" at bounding box center [1172, 597] width 33 height 10
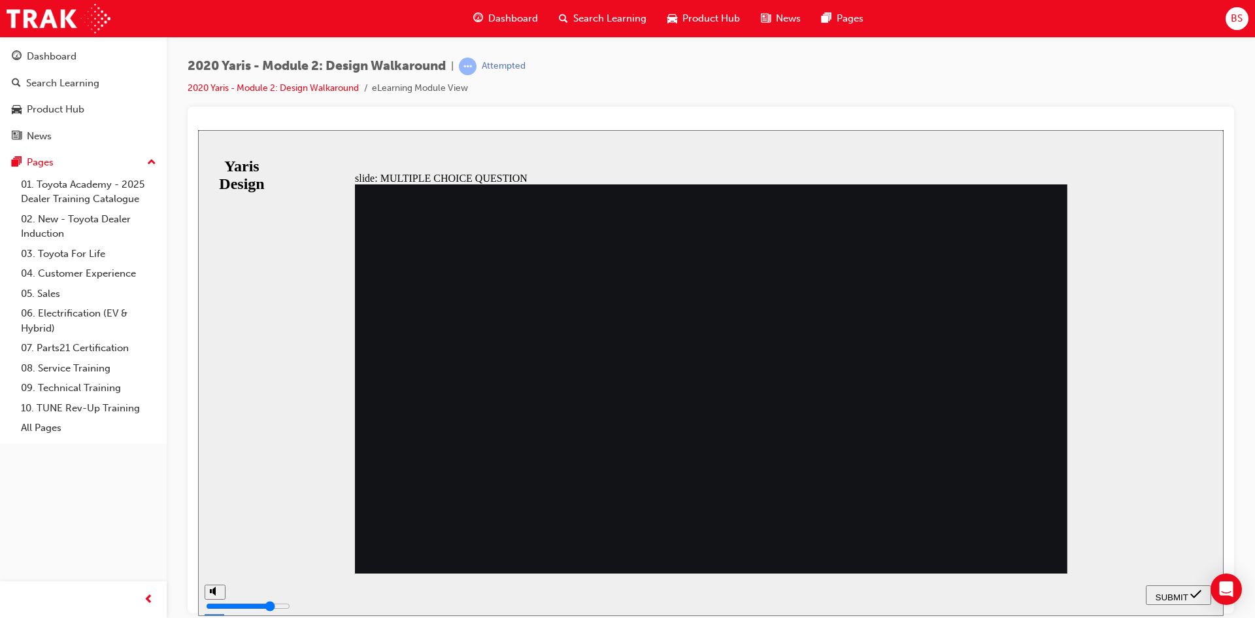
radio input "true"
click at [1172, 594] on span "SUBMIT" at bounding box center [1172, 597] width 33 height 10
click at [1162, 594] on span "SUBMIT" at bounding box center [1172, 597] width 33 height 10
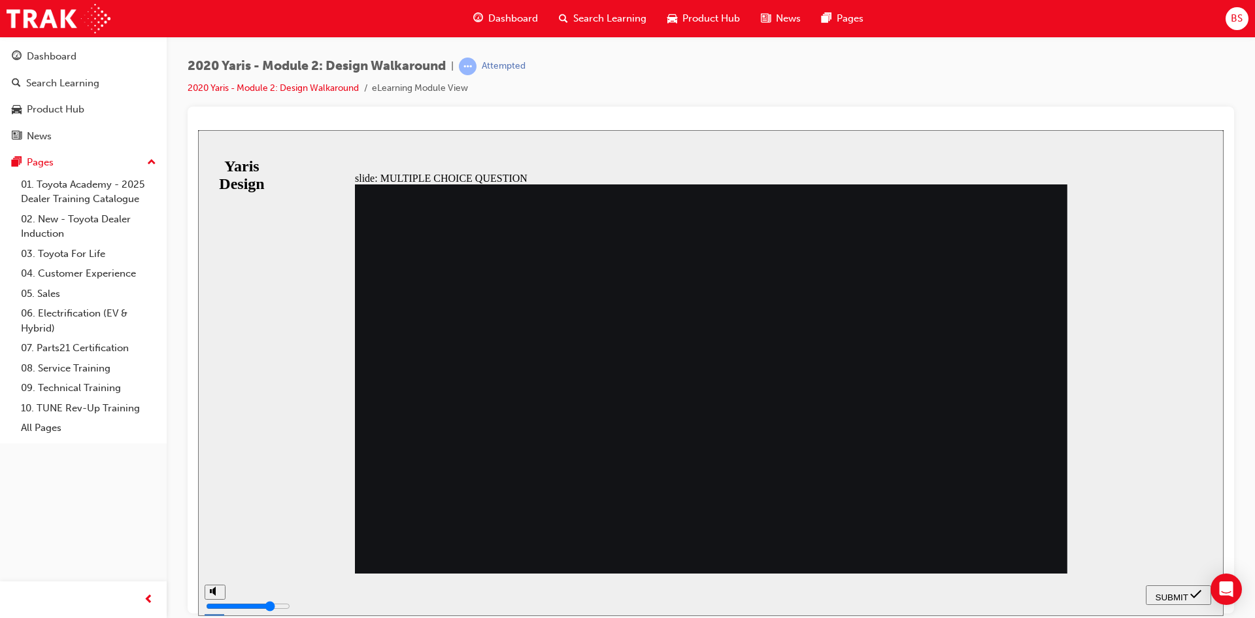
radio input "false"
radio input "true"
click at [1164, 592] on span "SUBMIT" at bounding box center [1172, 597] width 33 height 10
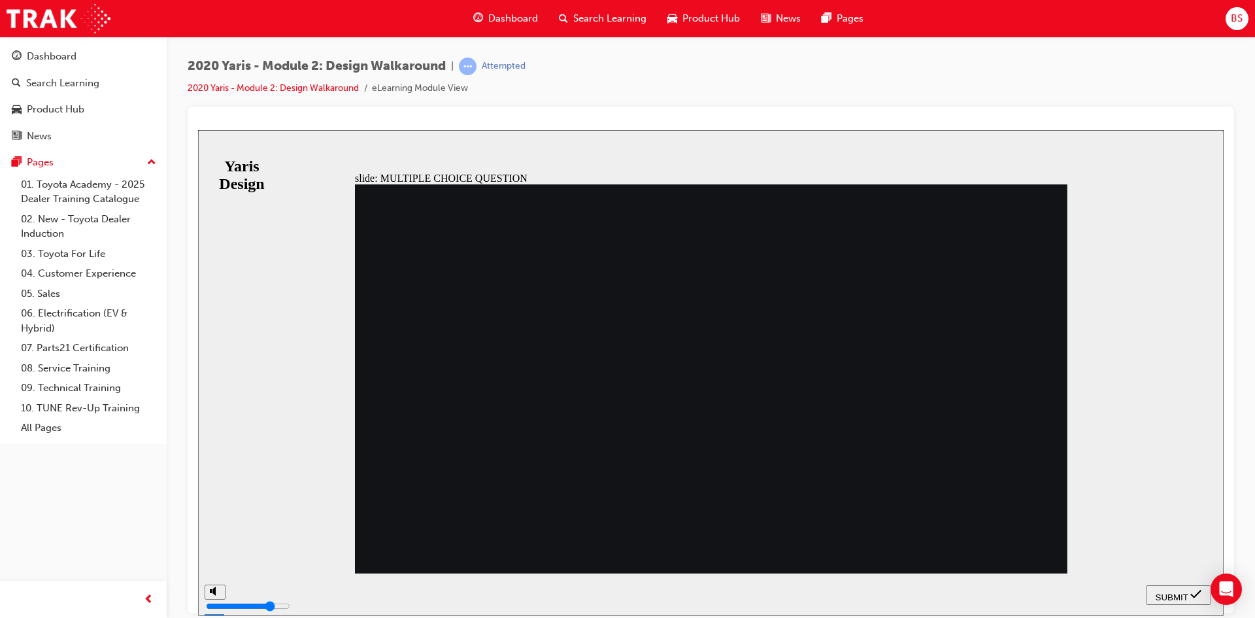
click at [1168, 597] on span "SUBMIT" at bounding box center [1172, 597] width 33 height 10
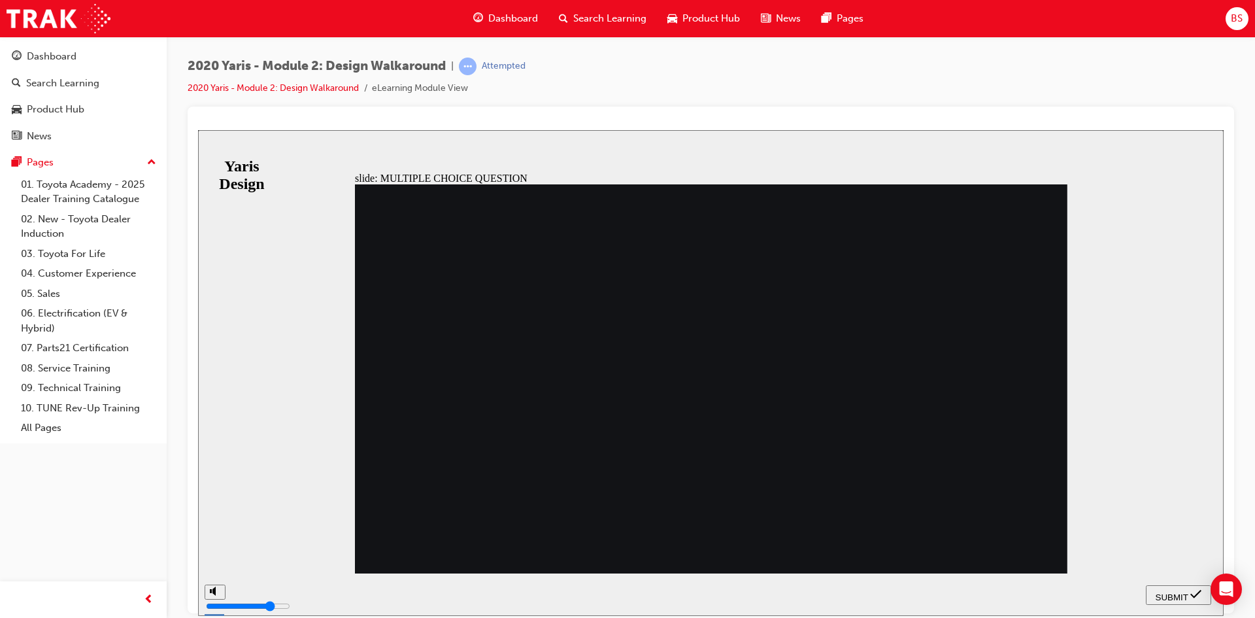
radio input "false"
radio input "true"
click at [1177, 586] on button "SUBMIT" at bounding box center [1178, 594] width 65 height 20
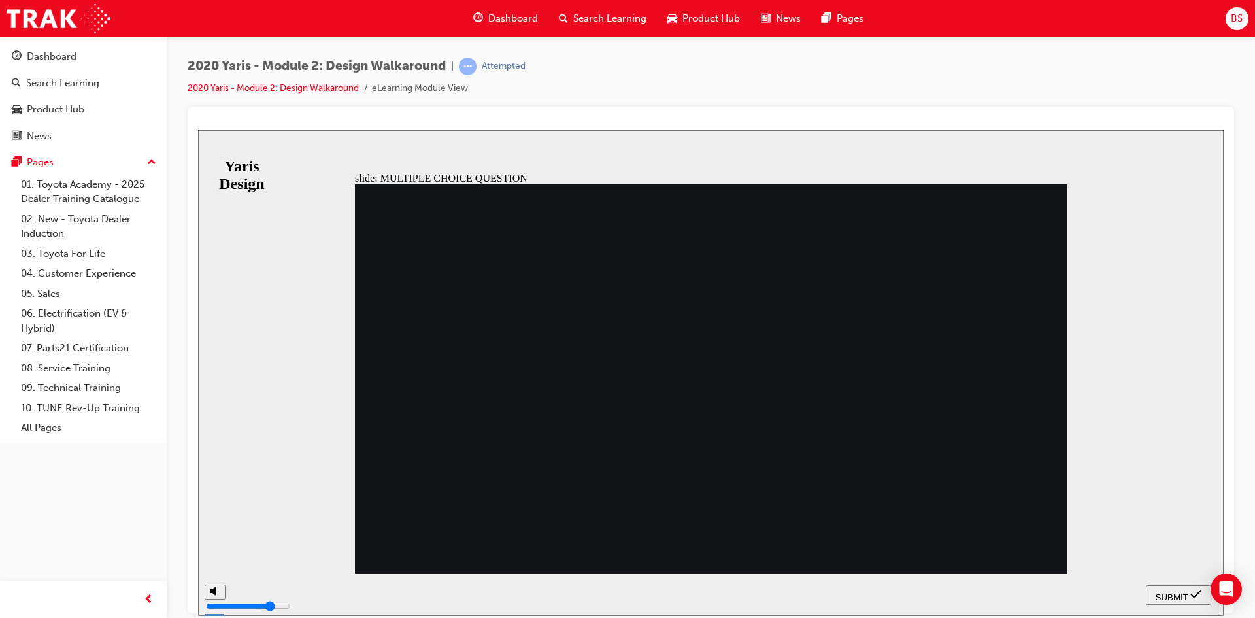
radio input "true"
click at [1181, 592] on span "SUBMIT" at bounding box center [1172, 597] width 33 height 10
radio input "true"
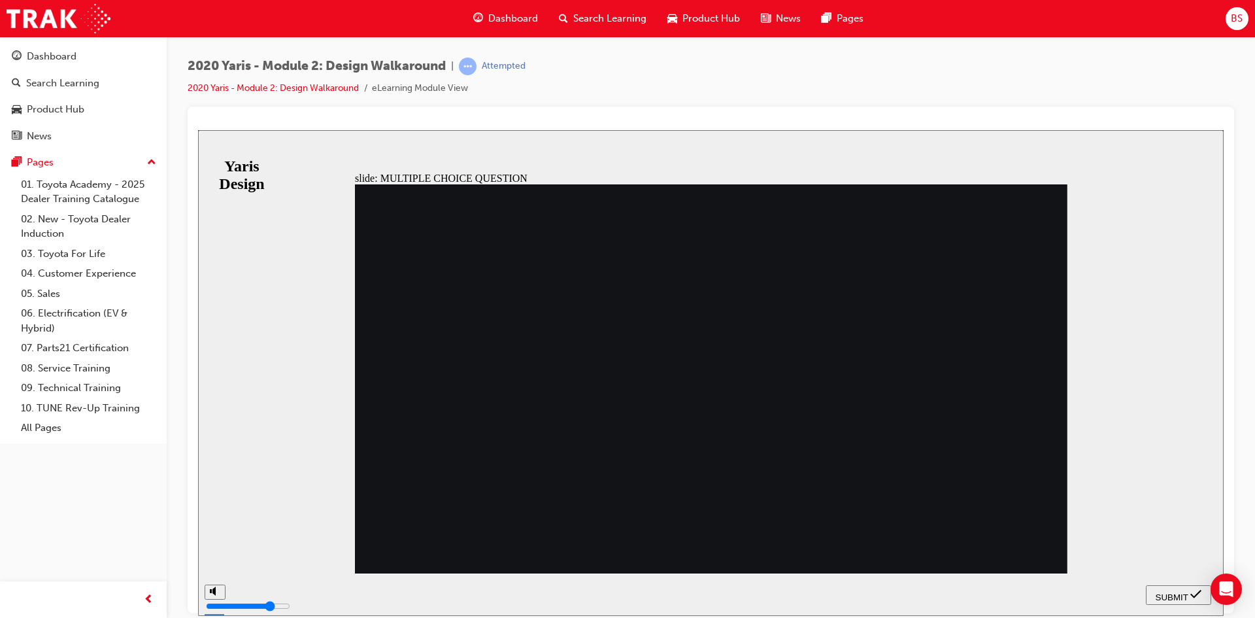
click at [1175, 592] on span "SUBMIT" at bounding box center [1172, 597] width 33 height 10
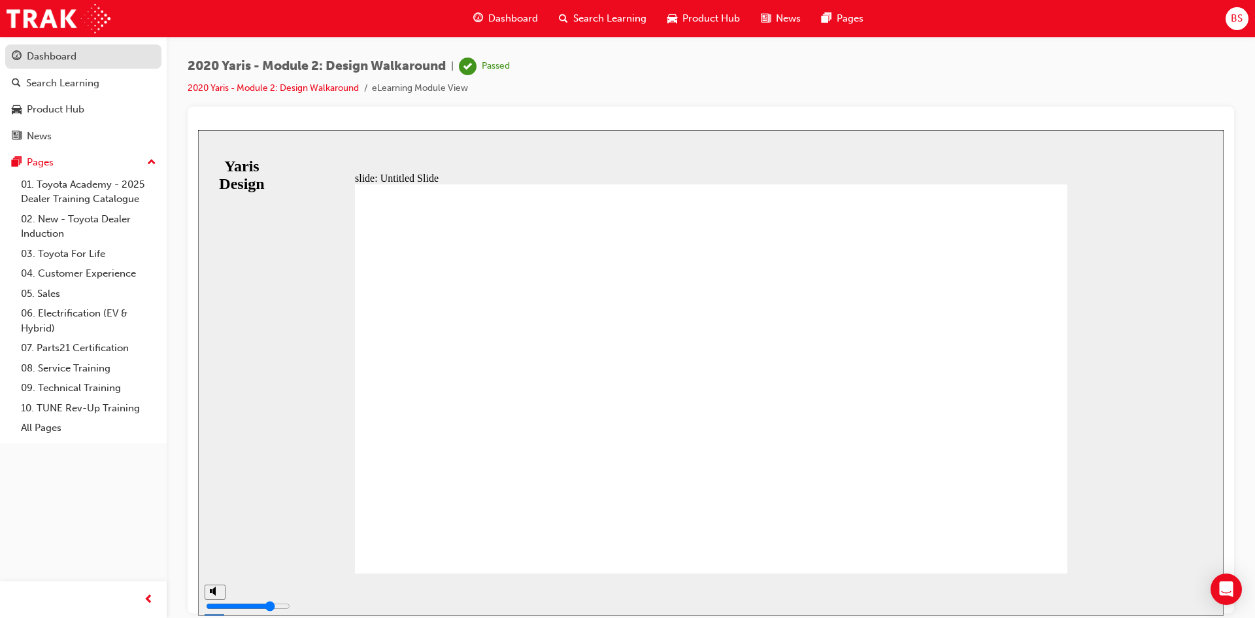
click at [66, 57] on div "Dashboard" at bounding box center [52, 56] width 50 height 15
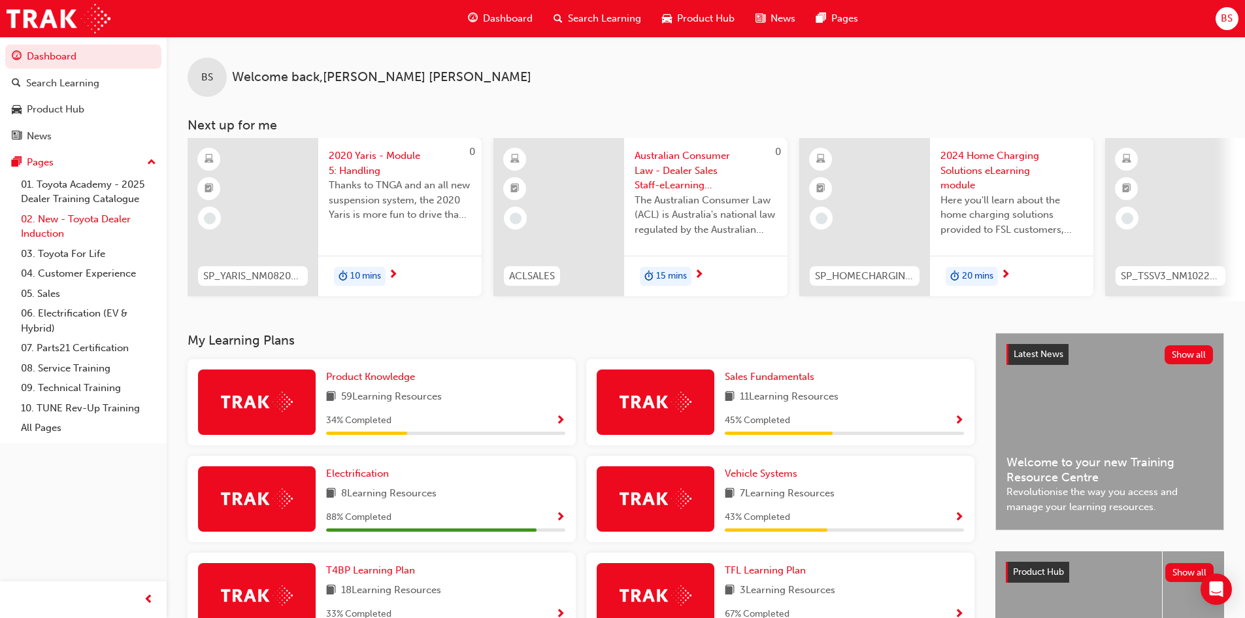
click at [68, 224] on link "02. New - Toyota Dealer Induction" at bounding box center [89, 226] width 146 height 35
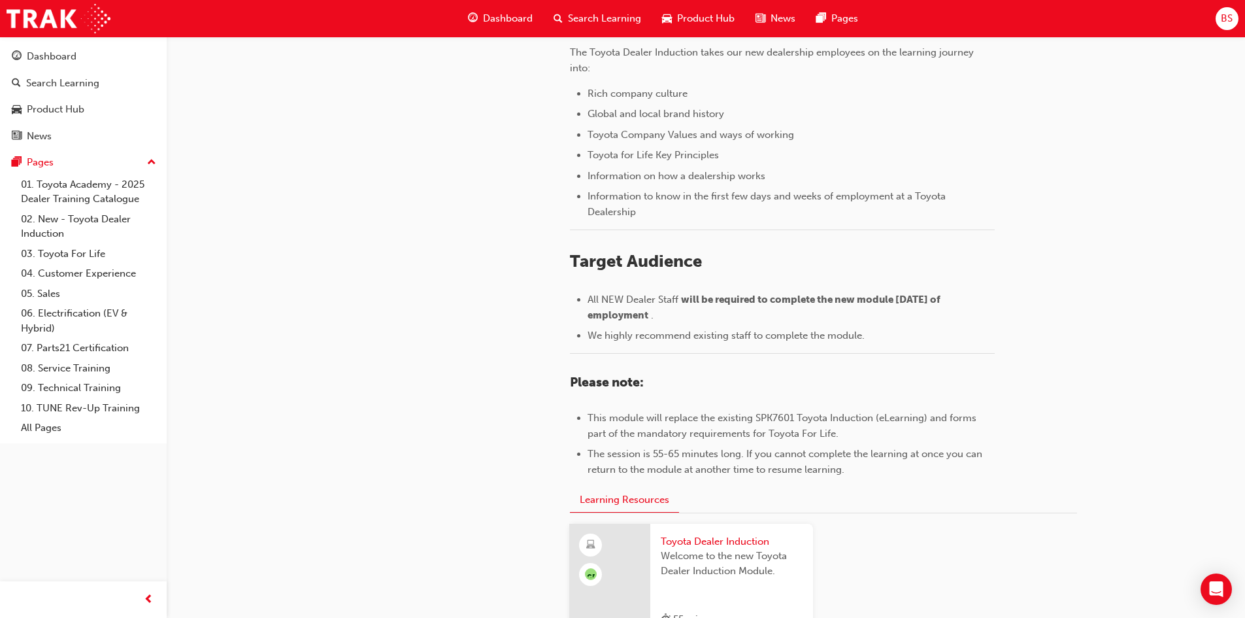
scroll to position [523, 0]
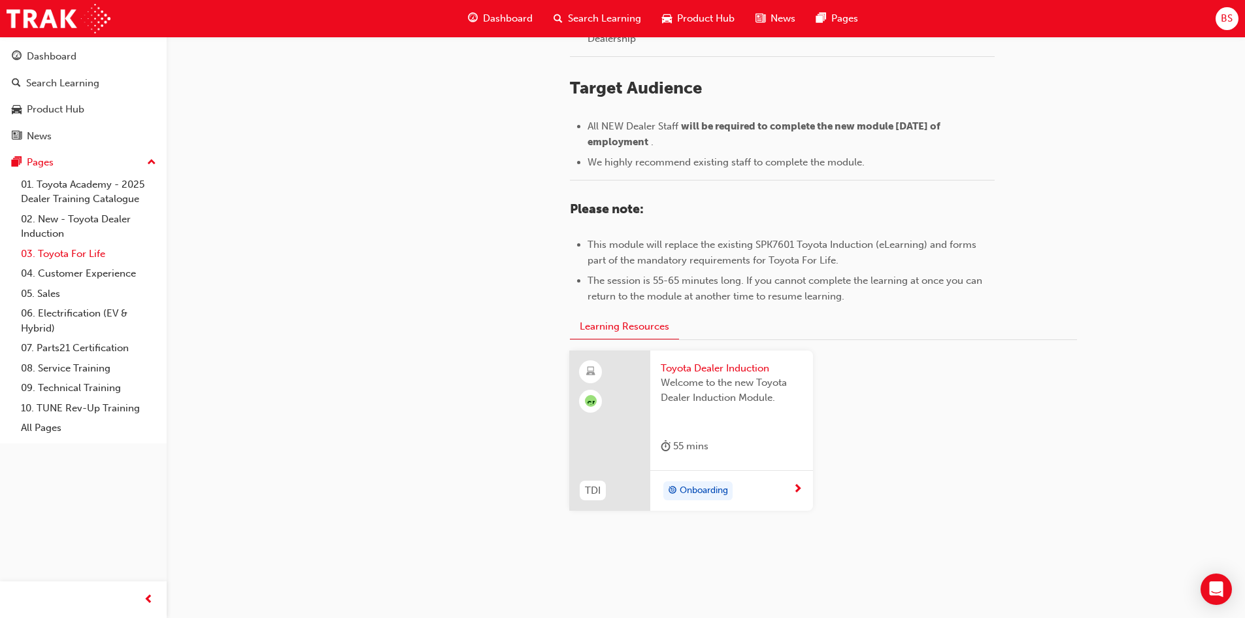
click at [60, 254] on link "03. Toyota For Life" at bounding box center [89, 254] width 146 height 20
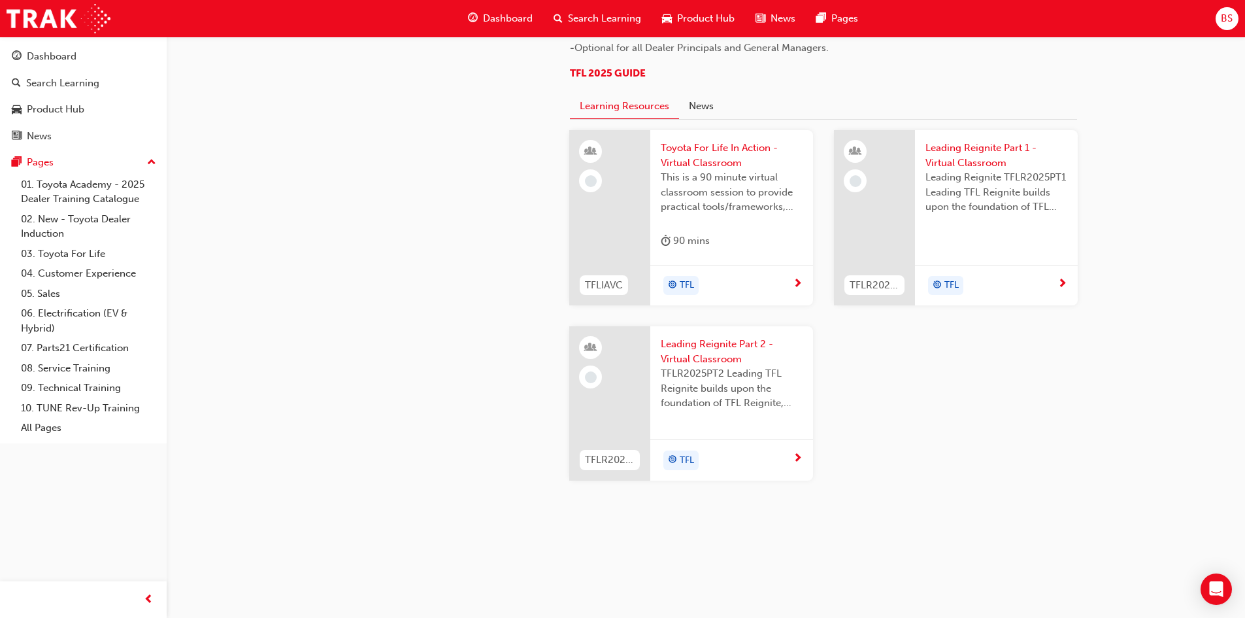
scroll to position [1368, 0]
click at [80, 314] on link "06. Electrification (EV & Hybrid)" at bounding box center [89, 320] width 146 height 35
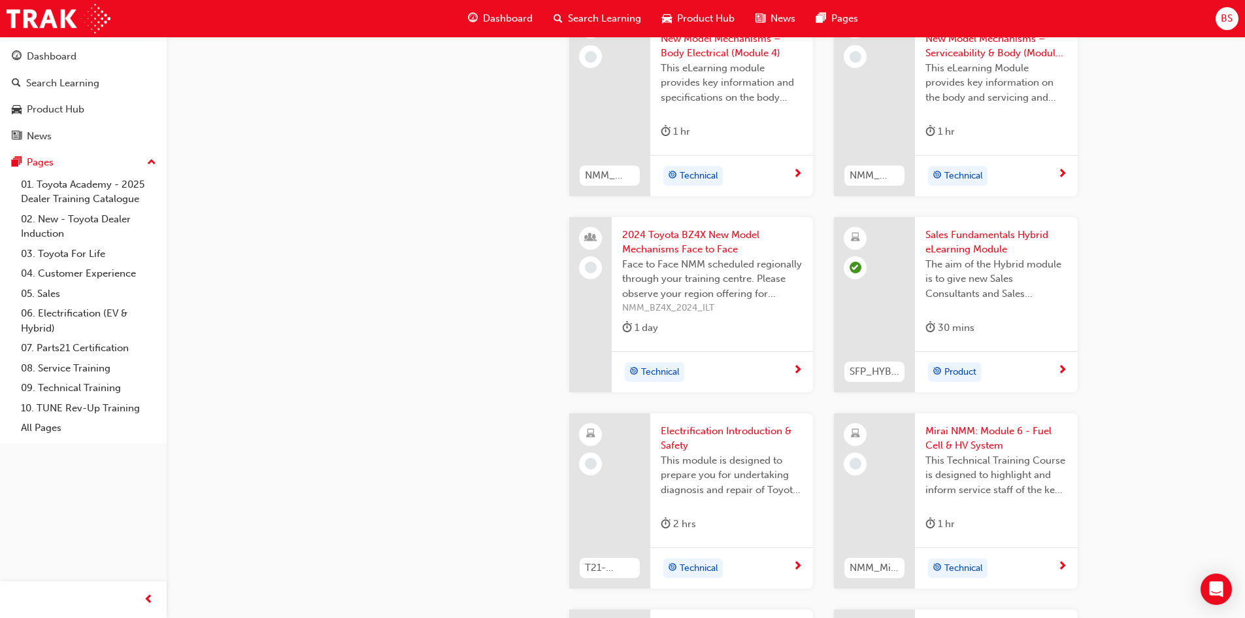
scroll to position [1242, 0]
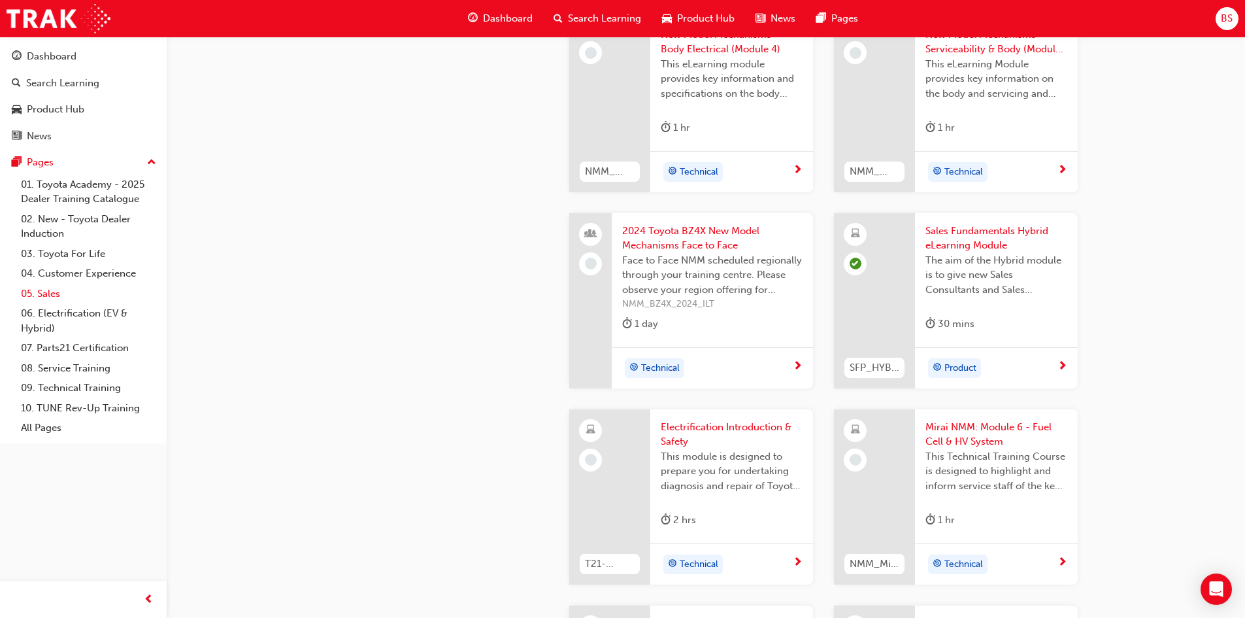
click at [46, 294] on link "05. Sales" at bounding box center [89, 294] width 146 height 20
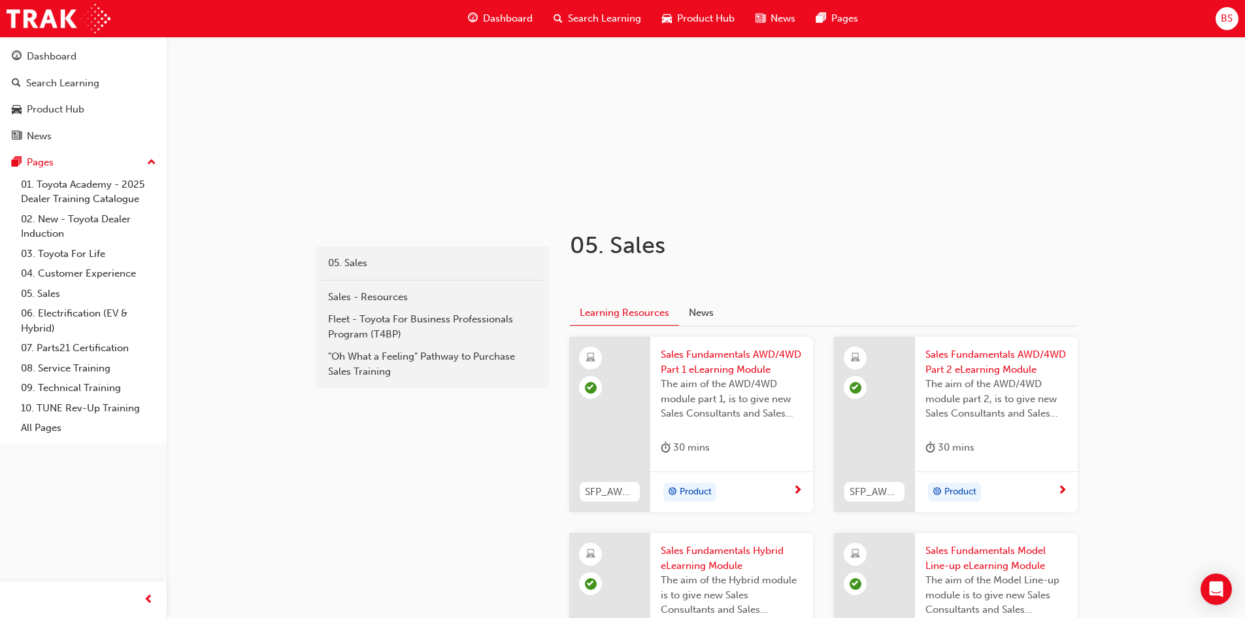
scroll to position [75, 0]
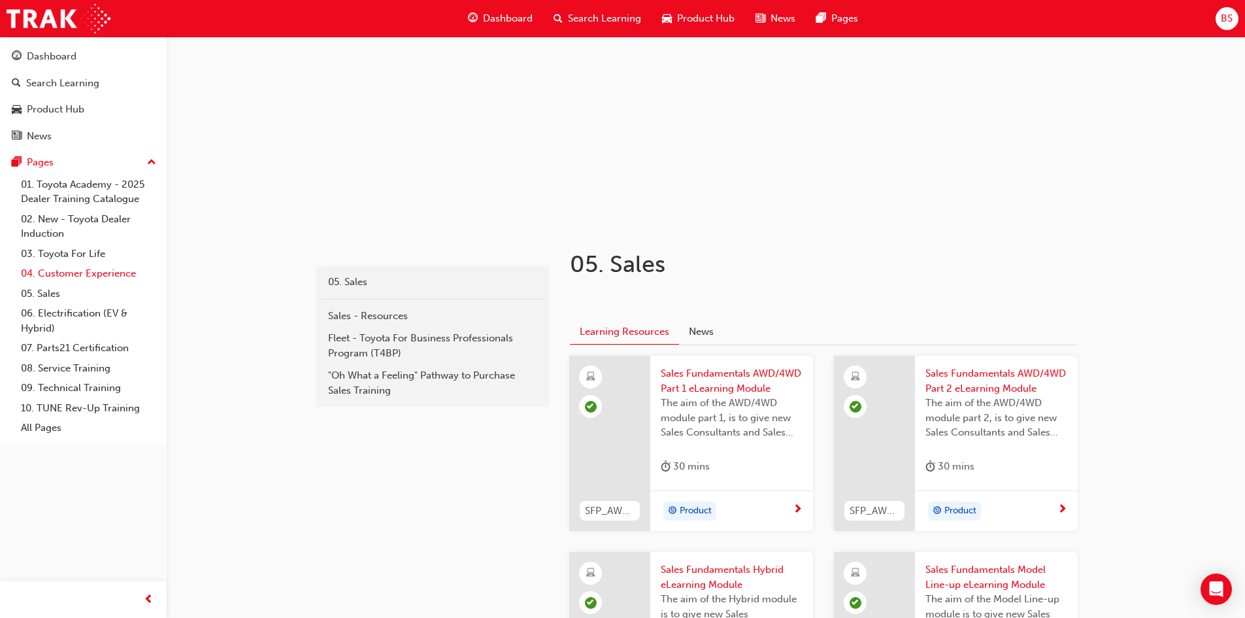
click at [89, 271] on link "04. Customer Experience" at bounding box center [89, 273] width 146 height 20
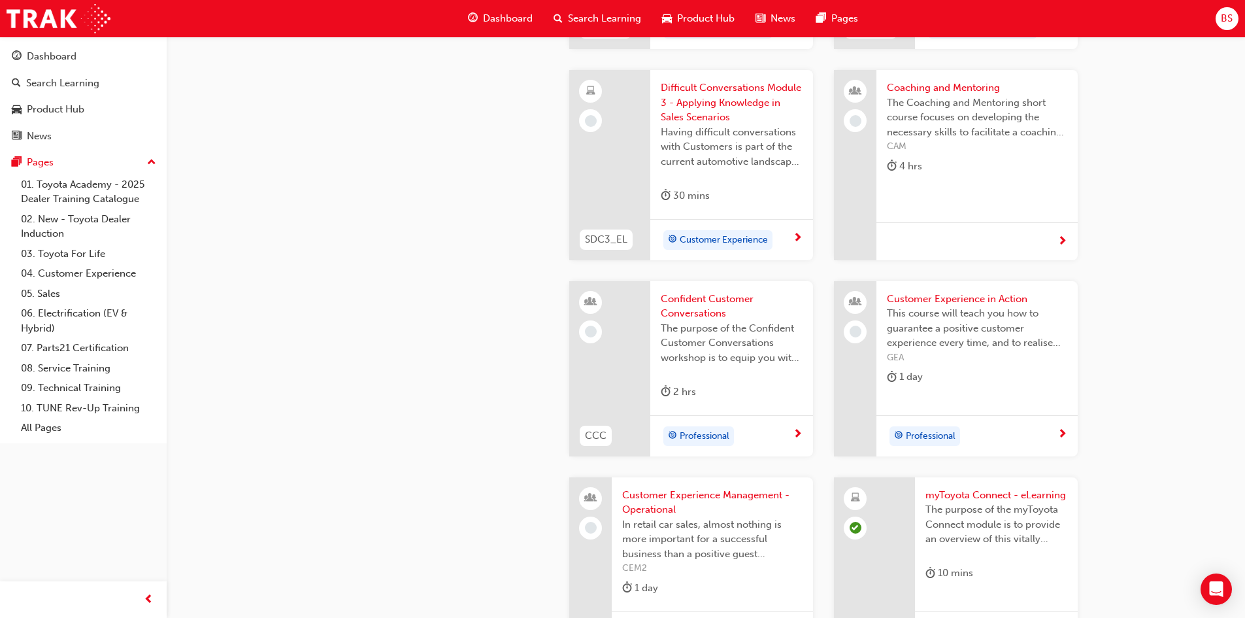
scroll to position [1700, 0]
